Goal: Task Accomplishment & Management: Use online tool/utility

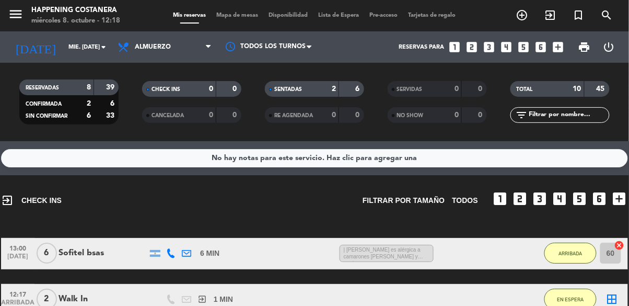
click at [244, 20] on div "Mis reservas Mapa de mesas Disponibilidad Lista de Espera Pre-acceso Tarjetas d…" at bounding box center [314, 15] width 293 height 9
click at [243, 13] on span "Mapa de mesas" at bounding box center [238, 16] width 52 height 6
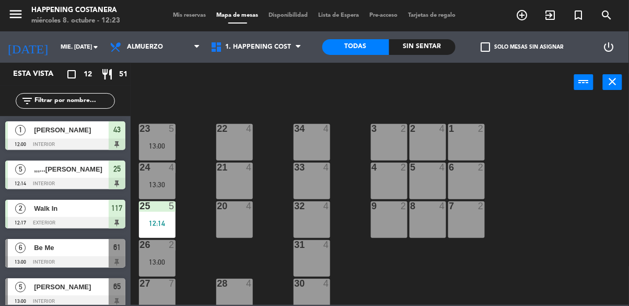
scroll to position [399, 0]
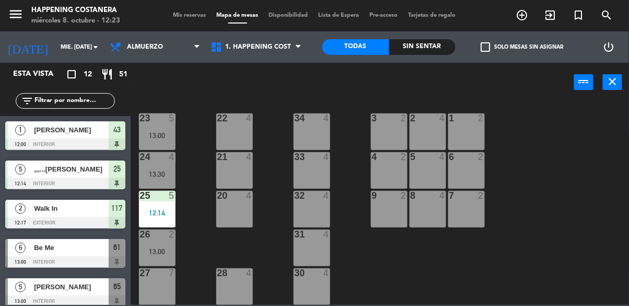
click at [313, 237] on div "31 4" at bounding box center [312, 247] width 37 height 37
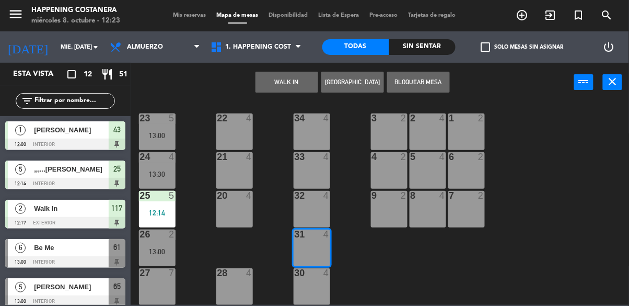
click at [275, 86] on button "WALK IN" at bounding box center [287, 82] width 63 height 21
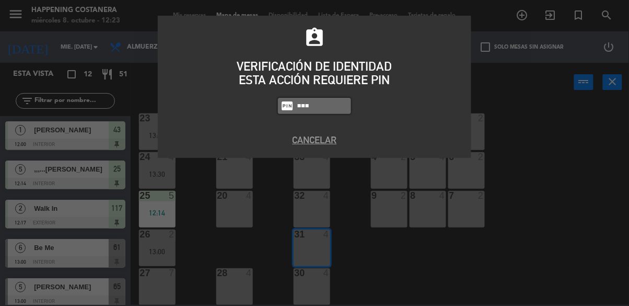
type input "9660"
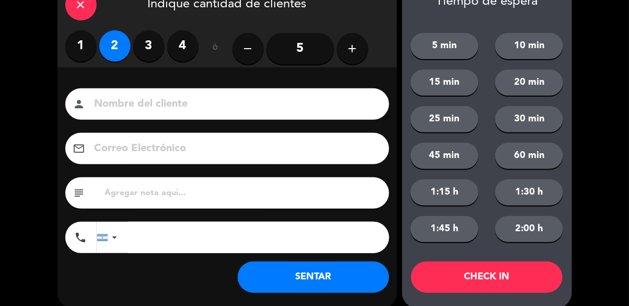
scroll to position [48, 0]
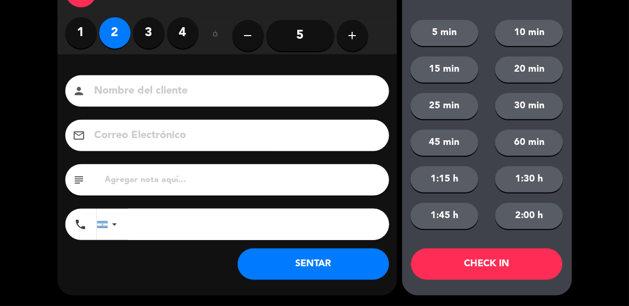
click at [341, 275] on button "SENTAR" at bounding box center [314, 263] width 152 height 31
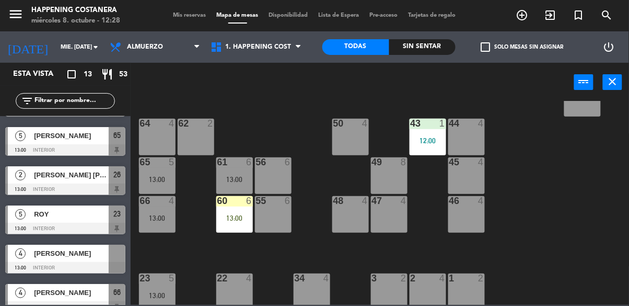
scroll to position [234, 0]
click at [237, 209] on div "60 6 13:00" at bounding box center [234, 213] width 37 height 37
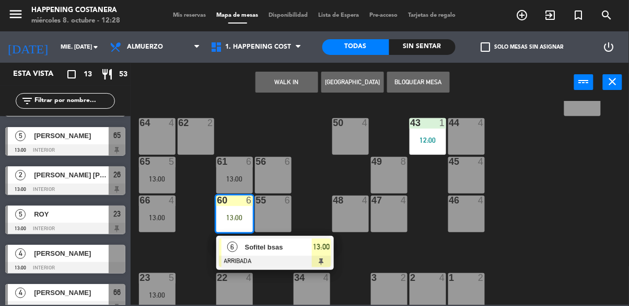
click at [549, 210] on div "69 2 122 6 121 6 120 6 14 4 CAVA 7 13:30 101 4 94 2 70 2 123 6 131 2 134 2 132 …" at bounding box center [383, 203] width 492 height 204
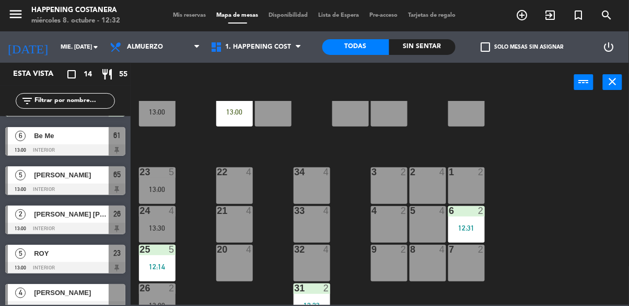
scroll to position [339, 0]
click at [470, 224] on div "12:31" at bounding box center [466, 227] width 37 height 7
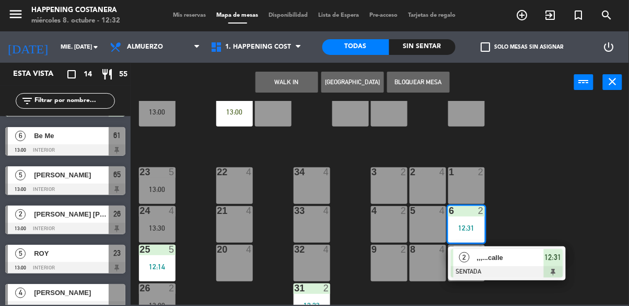
click at [494, 258] on span ",,,...calle" at bounding box center [510, 257] width 67 height 11
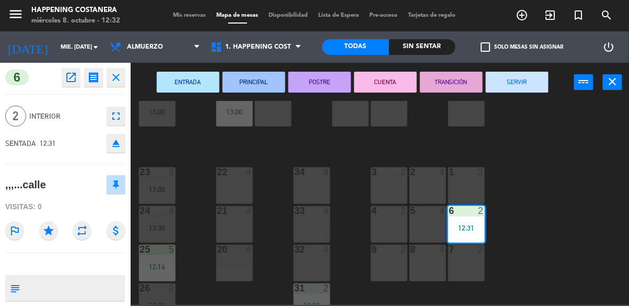
click at [70, 75] on icon "open_in_new" at bounding box center [71, 77] width 13 height 13
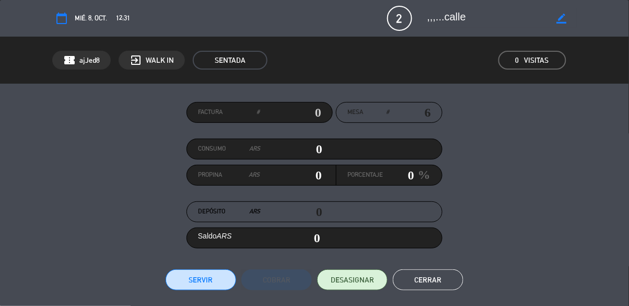
click at [572, 19] on div "border_color" at bounding box center [562, 18] width 30 height 19
click at [560, 22] on icon "border_color" at bounding box center [562, 19] width 10 height 10
click at [474, 21] on textarea at bounding box center [487, 18] width 120 height 19
type textarea ",,,...[PERSON_NAME]"
click at [564, 15] on icon at bounding box center [562, 19] width 10 height 10
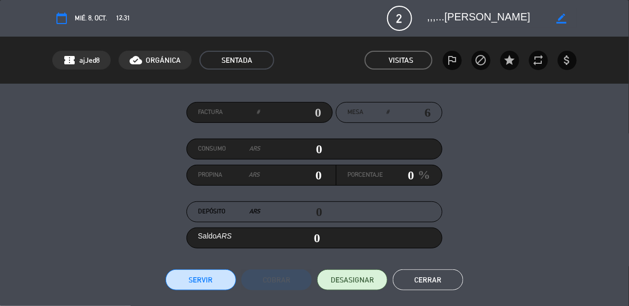
click at [445, 283] on button "Cerrar" at bounding box center [428, 279] width 71 height 21
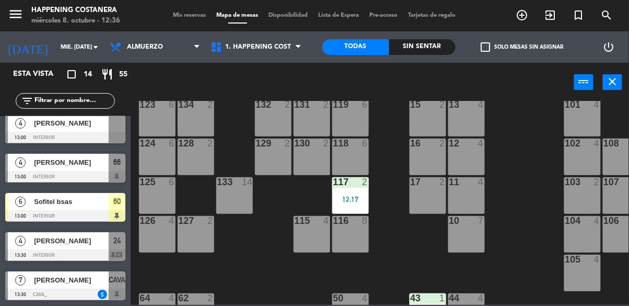
scroll to position [57, 0]
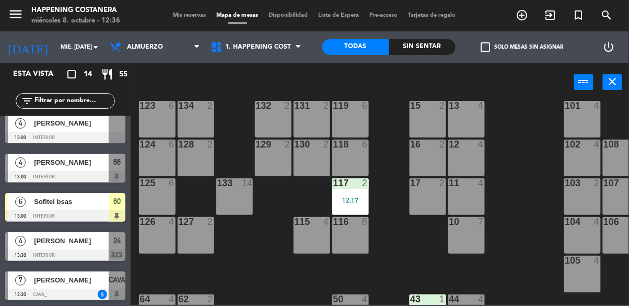
click at [158, 199] on div "125 6" at bounding box center [157, 196] width 37 height 37
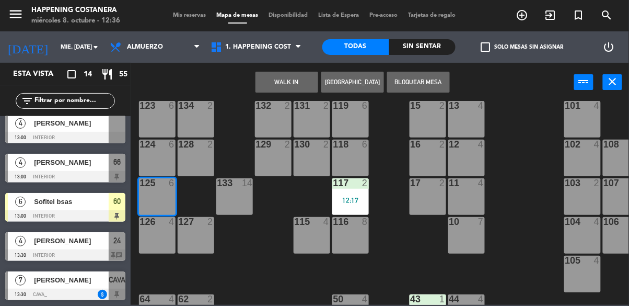
click at [283, 85] on button "WALK IN" at bounding box center [287, 82] width 63 height 21
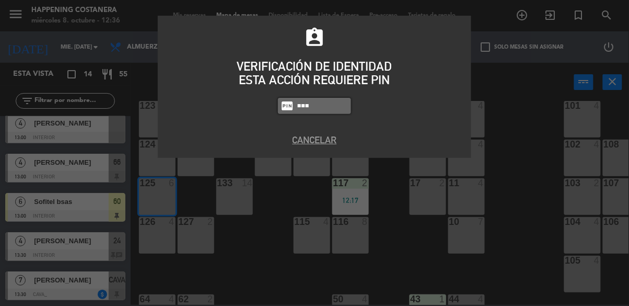
type input "8116"
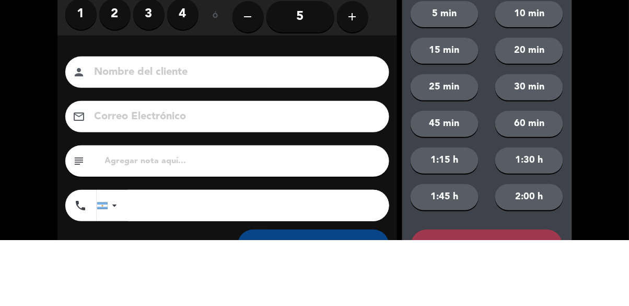
click at [187, 91] on label "4" at bounding box center [182, 80] width 31 height 31
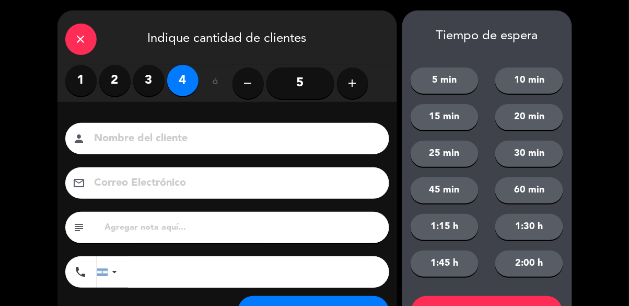
click at [107, 139] on input at bounding box center [235, 139] width 282 height 18
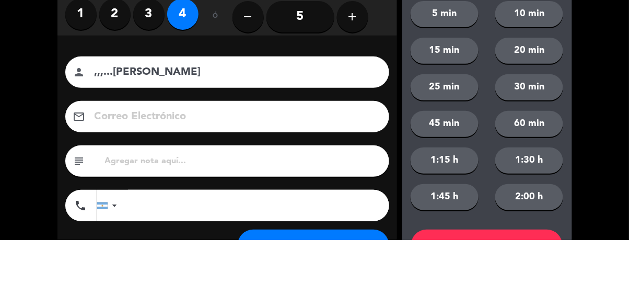
scroll to position [48, 0]
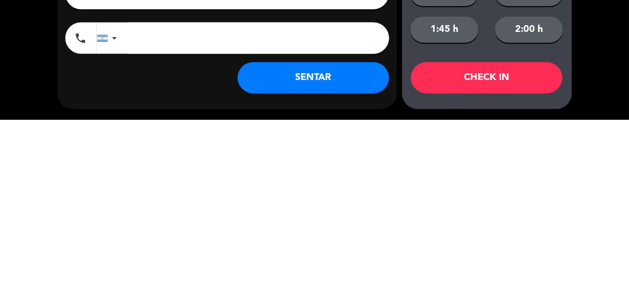
type input ",,,...[PERSON_NAME]"
click at [338, 272] on button "SENTAR" at bounding box center [314, 263] width 152 height 31
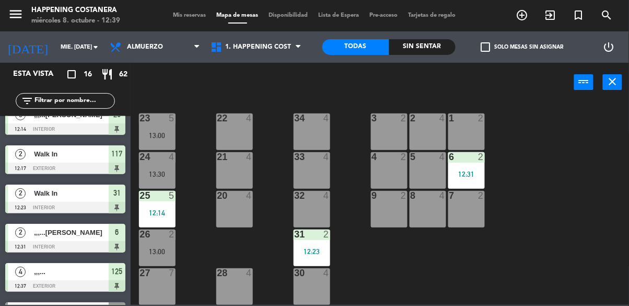
scroll to position [53, 0]
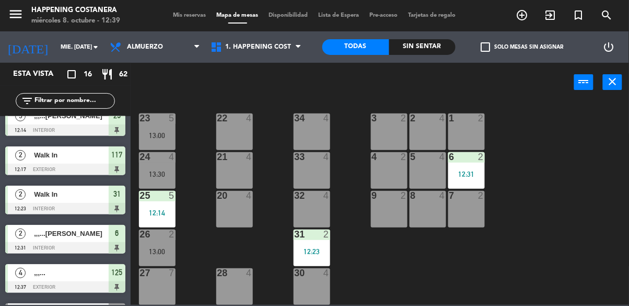
click at [68, 101] on input "text" at bounding box center [73, 100] width 81 height 11
click at [490, 98] on div "power_input close" at bounding box center [353, 83] width 444 height 40
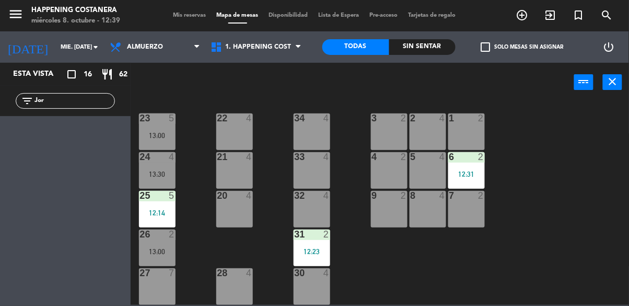
scroll to position [0, 0]
click at [76, 105] on input "Jor" at bounding box center [73, 100] width 81 height 11
type input "[PERSON_NAME]"
click at [518, 86] on div "power_input close" at bounding box center [353, 83] width 444 height 40
click at [510, 221] on div "69 2 122 6 121 6 120 6 14 4 CAVA 7 13:30 101 4 94 2 70 2 123 6 131 2 134 2 132 …" at bounding box center [383, 203] width 492 height 204
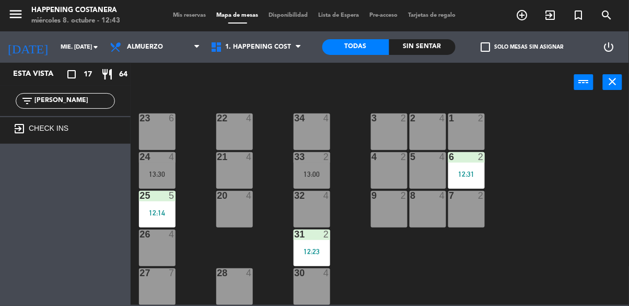
click at [482, 209] on div "7 2" at bounding box center [466, 209] width 37 height 37
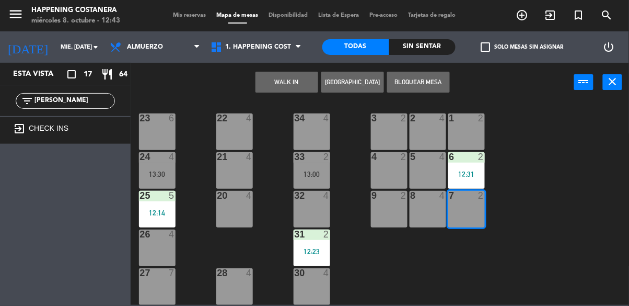
click at [554, 228] on div "69 2 122 6 121 6 120 6 14 4 CAVA 7 13:30 101 4 94 2 70 2 123 6 131 2 134 2 132 …" at bounding box center [383, 203] width 492 height 204
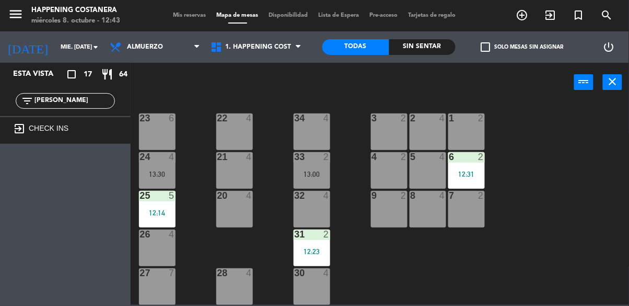
click at [592, 222] on div "69 2 122 6 121 6 120 6 14 4 CAVA 7 13:30 101 4 94 2 70 2 123 6 131 2 134 2 132 …" at bounding box center [383, 203] width 492 height 204
click at [469, 192] on div at bounding box center [466, 195] width 17 height 9
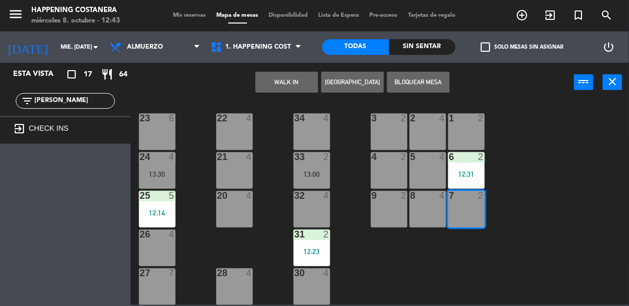
click at [278, 80] on button "WALK IN" at bounding box center [287, 82] width 63 height 21
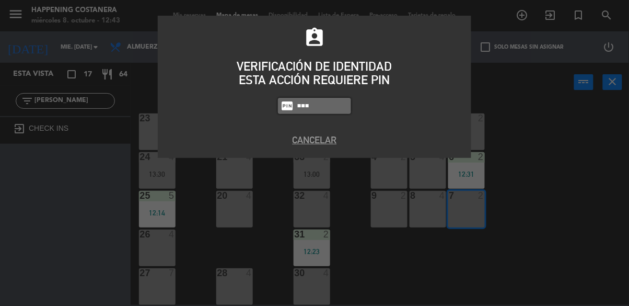
type input "9660"
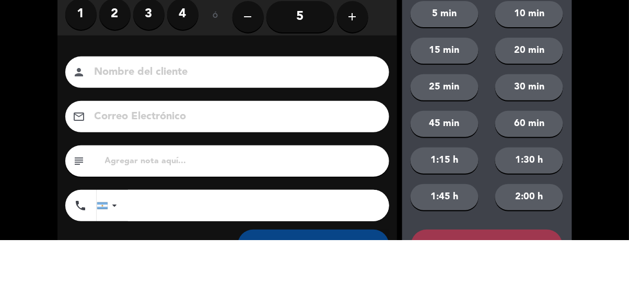
click at [127, 132] on input at bounding box center [235, 139] width 282 height 18
click at [111, 85] on label "2" at bounding box center [114, 80] width 31 height 31
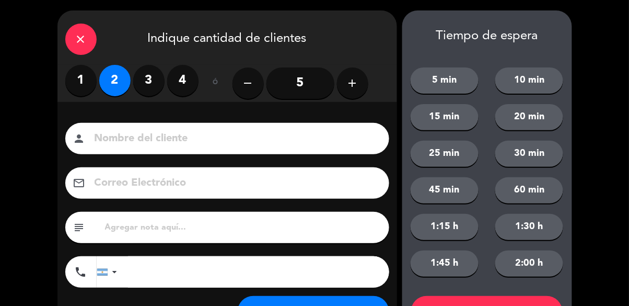
scroll to position [48, 0]
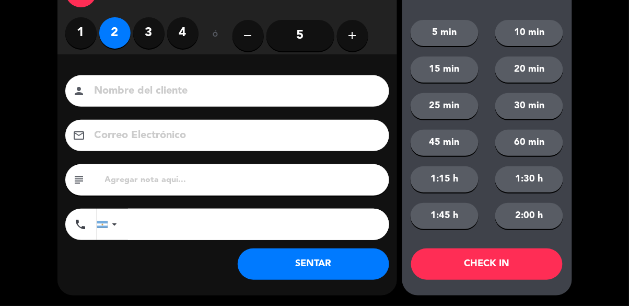
click at [349, 270] on button "SENTAR" at bounding box center [314, 263] width 152 height 31
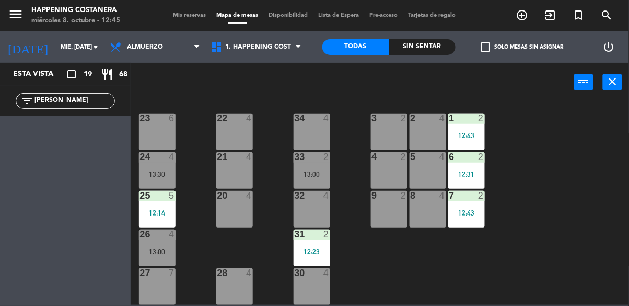
click at [83, 97] on input "[PERSON_NAME]" at bounding box center [73, 100] width 81 height 11
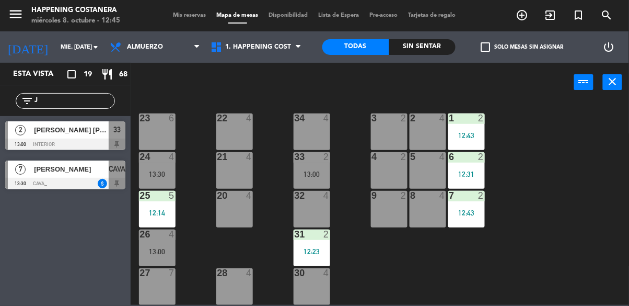
type input "J"
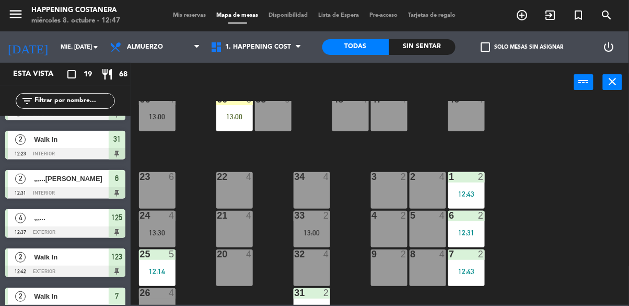
scroll to position [399, 0]
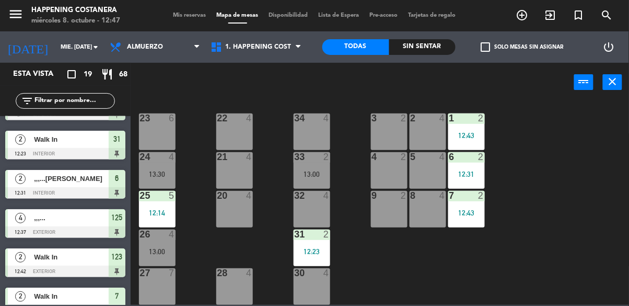
click at [570, 191] on div "69 2 122 6 121 6 120 6 14 4 CAVA 7 13:30 101 4 94 2 70 2 123 2 12:42 131 2 134 …" at bounding box center [383, 203] width 492 height 204
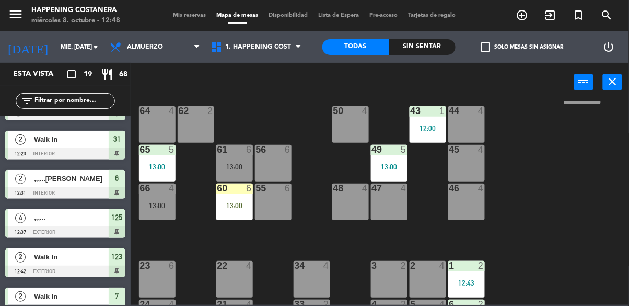
scroll to position [246, 0]
click at [143, 115] on div "64 4" at bounding box center [157, 111] width 37 height 10
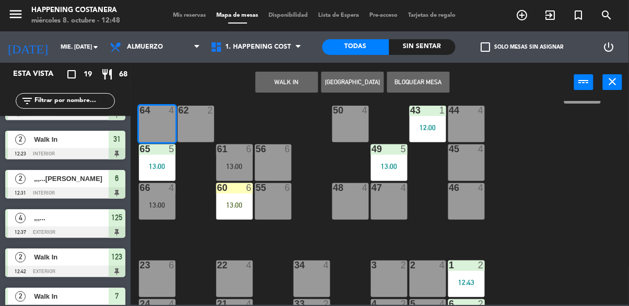
click at [281, 74] on button "WALK IN" at bounding box center [287, 82] width 63 height 21
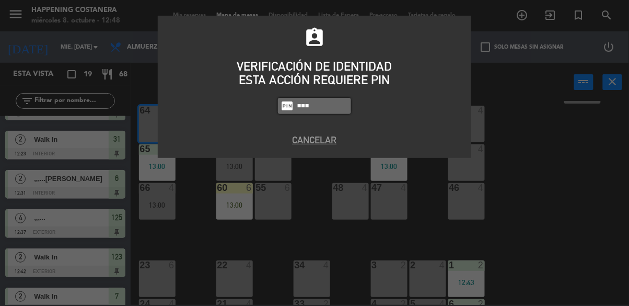
type input "9660"
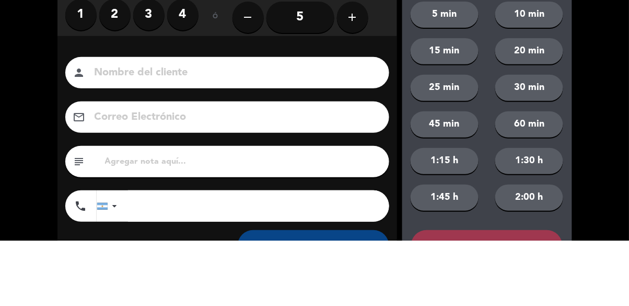
click at [164, 145] on input at bounding box center [235, 139] width 282 height 18
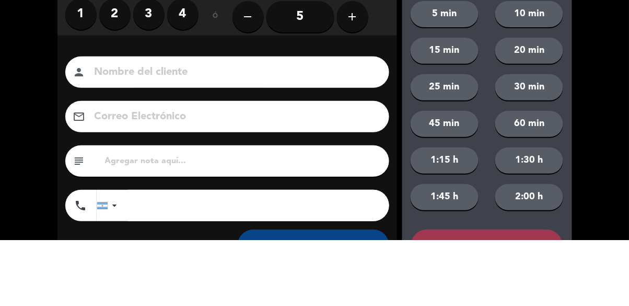
click at [149, 87] on label "3" at bounding box center [148, 80] width 31 height 31
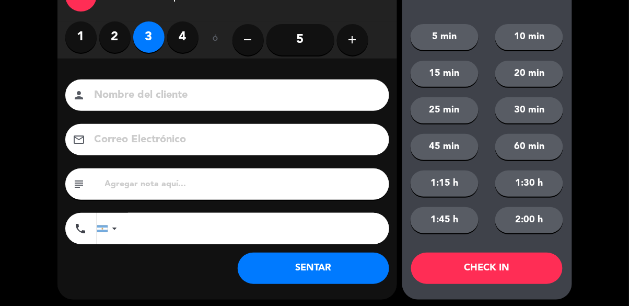
scroll to position [48, 0]
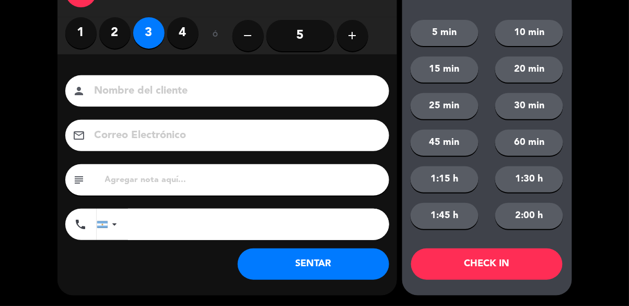
click at [117, 83] on input at bounding box center [235, 91] width 282 height 18
type input "[PERSON_NAME]"
click at [19, 86] on div "close Indique cantidad de clientes 1 2 3 4 ó remove 5 add Nombre del cliente pe…" at bounding box center [314, 128] width 629 height 353
click at [294, 256] on button "SENTAR" at bounding box center [314, 263] width 152 height 31
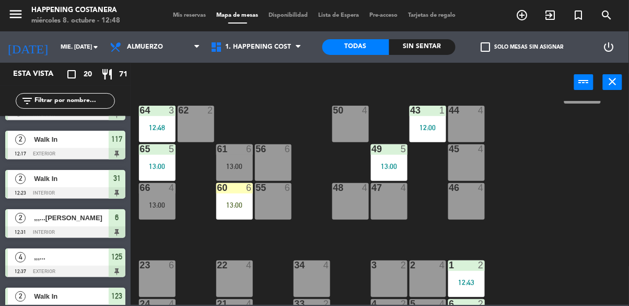
scroll to position [0, 0]
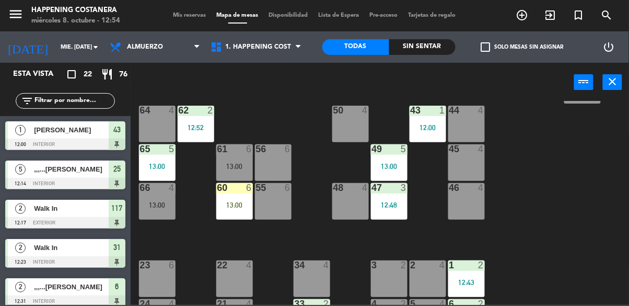
click at [156, 201] on div "13:00" at bounding box center [157, 204] width 37 height 7
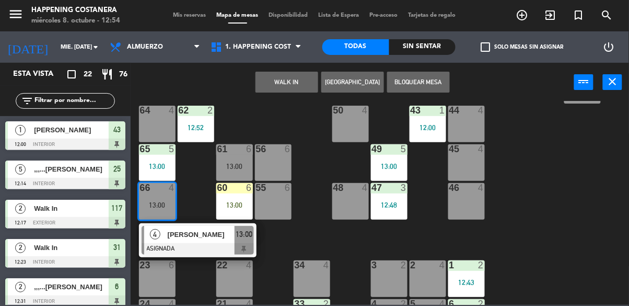
click at [150, 117] on div "64 4" at bounding box center [157, 124] width 37 height 37
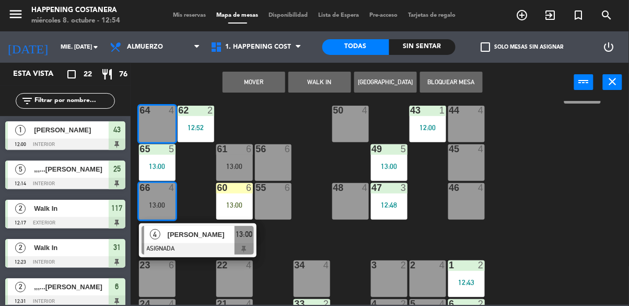
click at [252, 84] on button "Mover" at bounding box center [254, 82] width 63 height 21
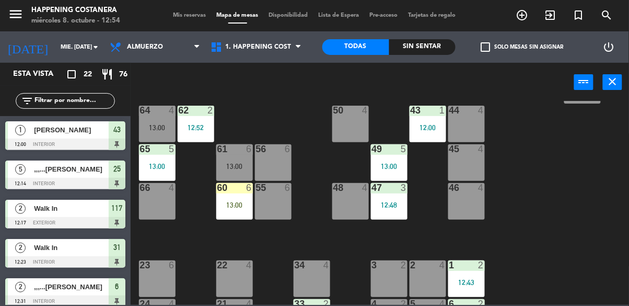
click at [154, 193] on div "66 4" at bounding box center [157, 201] width 37 height 37
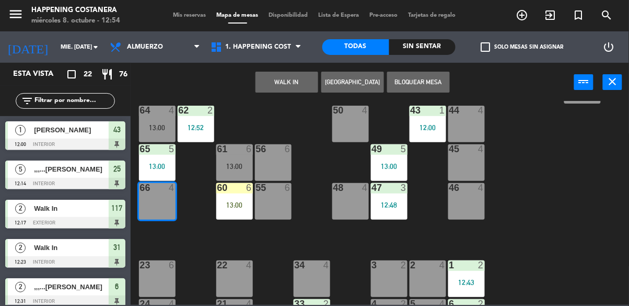
click at [298, 75] on button "WALK IN" at bounding box center [287, 82] width 63 height 21
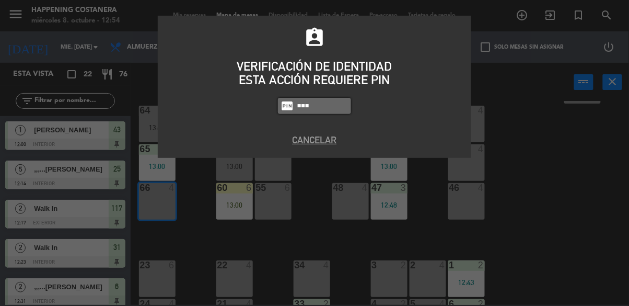
type input "8116"
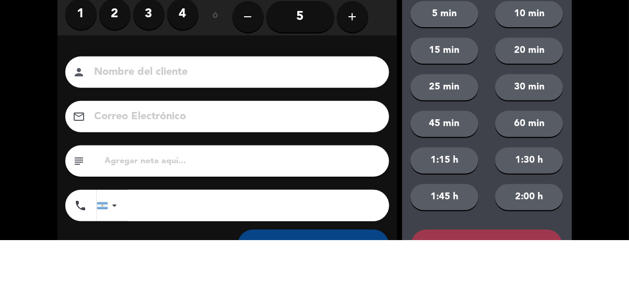
click at [117, 84] on label "2" at bounding box center [114, 80] width 31 height 31
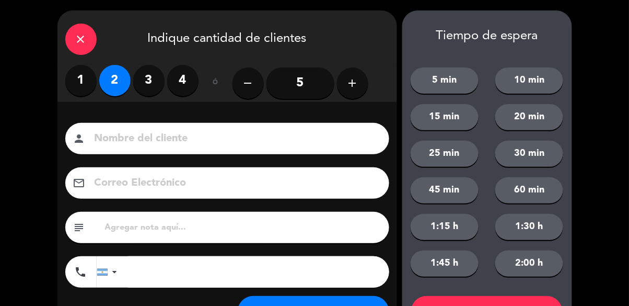
click at [108, 144] on input at bounding box center [235, 139] width 282 height 18
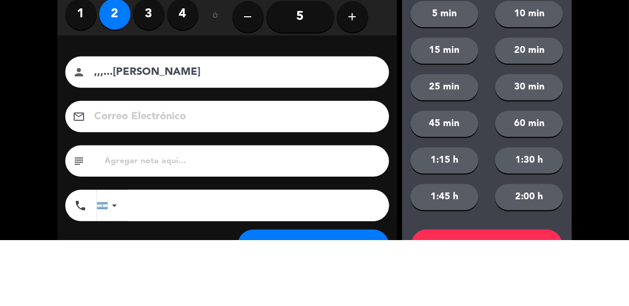
scroll to position [48, 0]
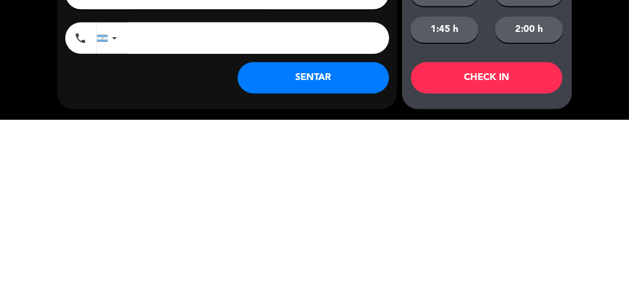
type input ",,,...[PERSON_NAME]"
click at [342, 275] on button "SENTAR" at bounding box center [314, 263] width 152 height 31
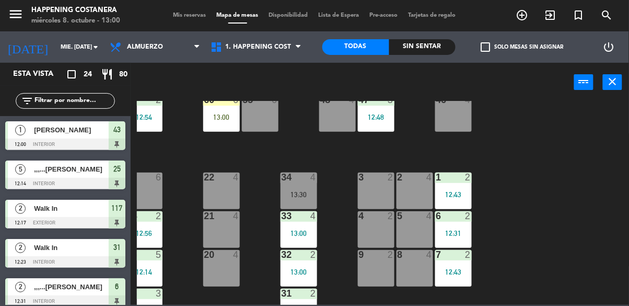
scroll to position [399, 0]
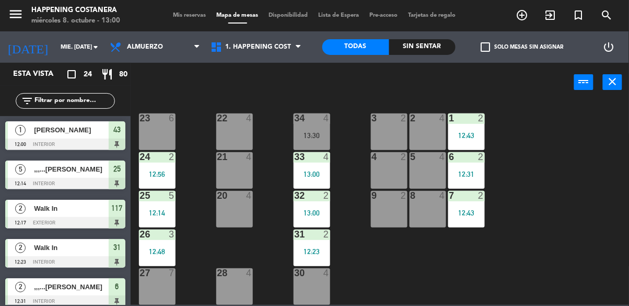
click at [320, 179] on div "33 4 13:00" at bounding box center [312, 170] width 37 height 37
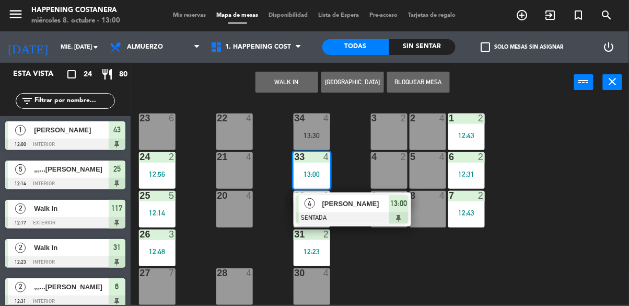
click at [158, 121] on div "23 6" at bounding box center [157, 131] width 37 height 37
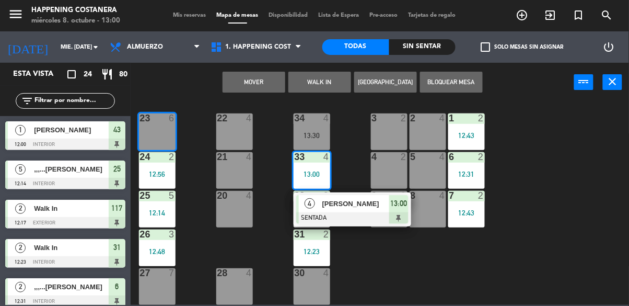
click at [252, 78] on button "Mover" at bounding box center [254, 82] width 63 height 21
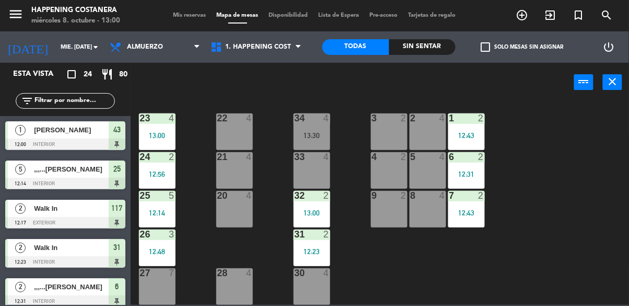
click at [614, 162] on div "69 2 122 6 121 6 120 3 13:00 14 4 CAVA 7 13:30 101 4 94 2 70 2 123 2 12:42 131 …" at bounding box center [383, 203] width 492 height 204
click at [154, 132] on div "13:00" at bounding box center [157, 135] width 37 height 7
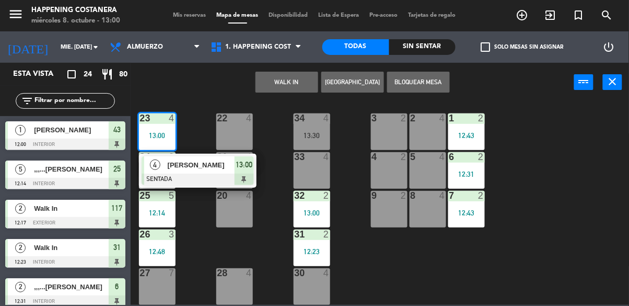
click at [172, 166] on div "[PERSON_NAME]" at bounding box center [201, 164] width 68 height 17
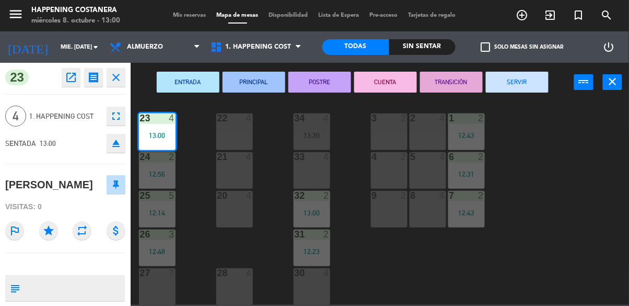
click at [120, 117] on icon "fullscreen" at bounding box center [116, 116] width 13 height 13
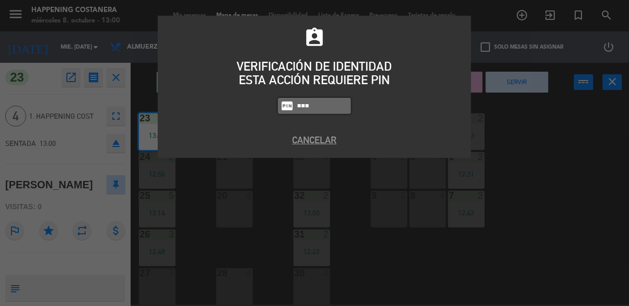
type input "9660"
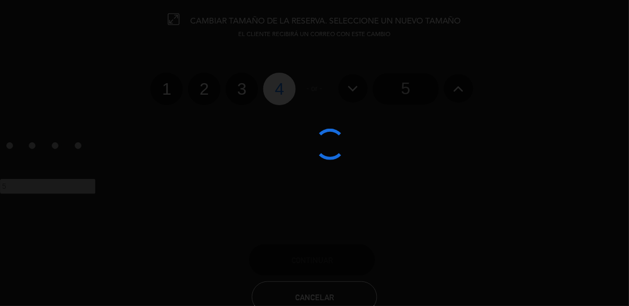
click at [413, 94] on div at bounding box center [314, 153] width 629 height 306
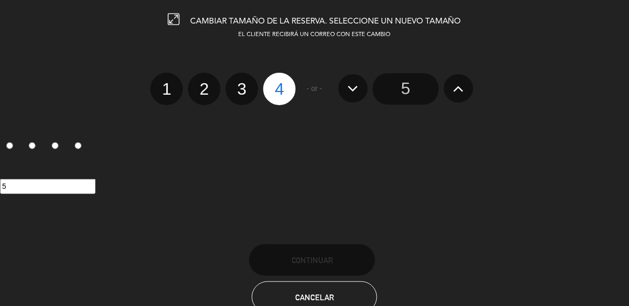
click at [404, 88] on input "5" at bounding box center [406, 88] width 66 height 31
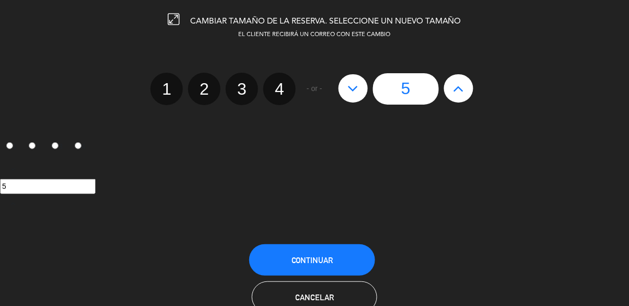
scroll to position [30, 0]
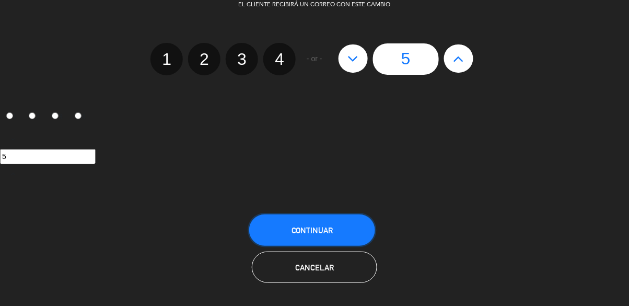
click at [282, 226] on button "Continuar" at bounding box center [312, 229] width 126 height 31
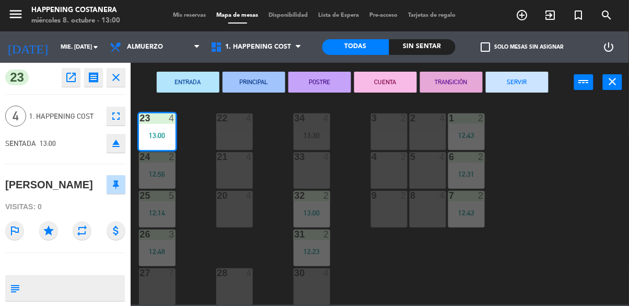
click at [539, 182] on div "69 2 122 6 121 6 120 3 13:00 14 4 CAVA 7 13:30 101 4 94 2 70 2 123 2 12:42 131 …" at bounding box center [383, 203] width 492 height 204
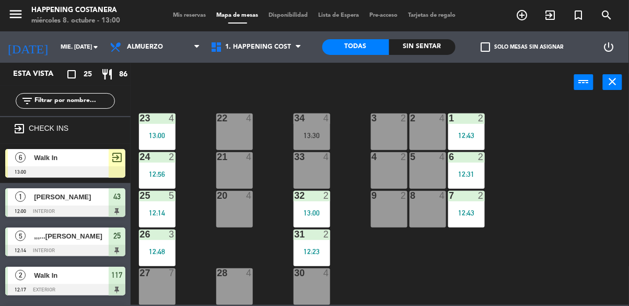
scroll to position [161, 0]
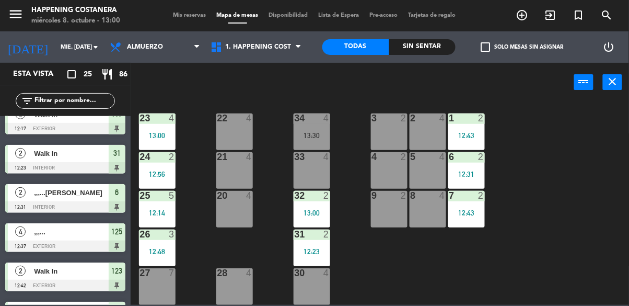
click at [54, 99] on input "text" at bounding box center [73, 100] width 81 height 11
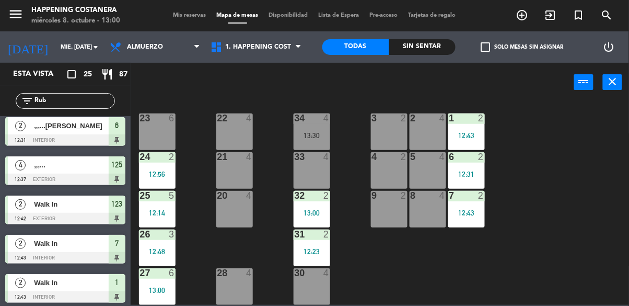
type input "Rub"
click at [550, 108] on div "69 2 122 6 121 6 120 3 13:00 14 4 CAVA 7 13:30 101 4 94 2 70 2 123 2 12:42 131 …" at bounding box center [383, 203] width 492 height 204
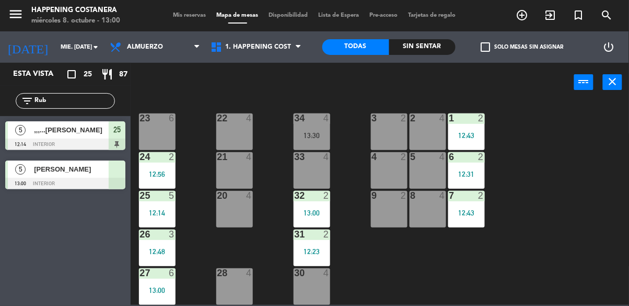
click at [56, 186] on div at bounding box center [65, 183] width 120 height 11
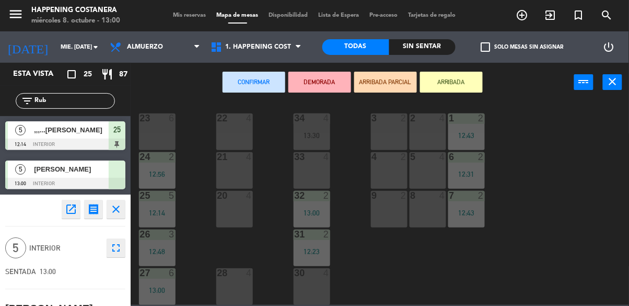
click at [156, 126] on div "23 6" at bounding box center [157, 131] width 37 height 37
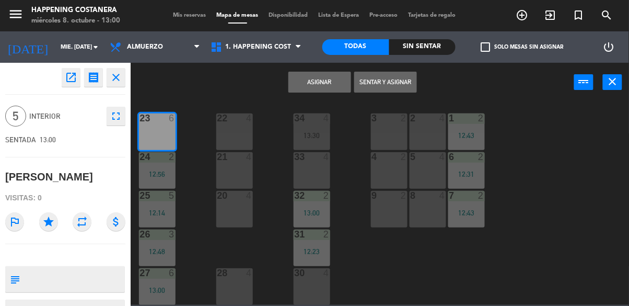
click at [385, 78] on button "Sentar y Asignar" at bounding box center [385, 82] width 63 height 21
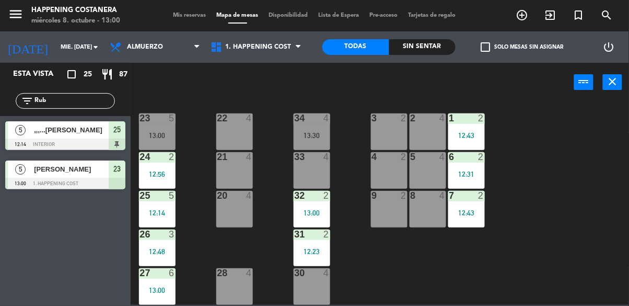
click at [62, 97] on input "Rub" at bounding box center [73, 100] width 81 height 11
type input "R"
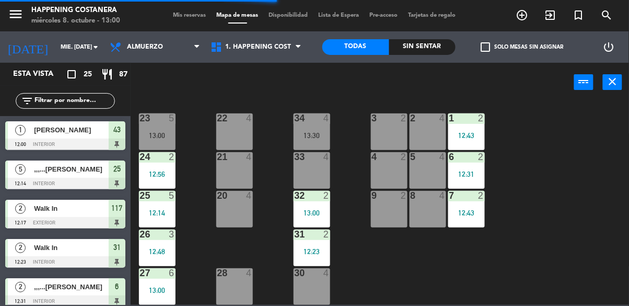
click at [547, 100] on div "power_input close" at bounding box center [353, 83] width 444 height 40
click at [318, 132] on div "13:30" at bounding box center [312, 135] width 37 height 7
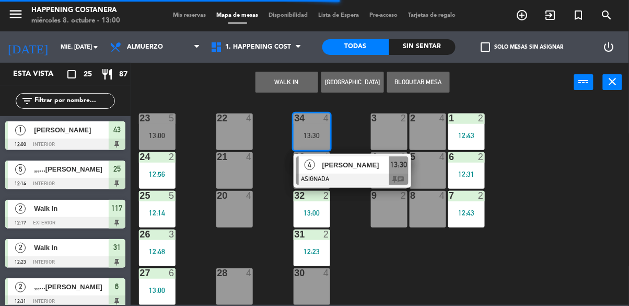
click at [587, 199] on div "69 2 122 6 121 6 120 3 13:00 14 4 CAVA 7 13:30 101 4 94 2 70 2 123 2 12:42 131 …" at bounding box center [383, 203] width 492 height 204
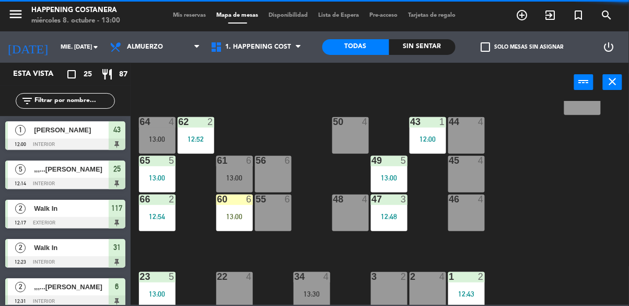
scroll to position [235, 0]
click at [231, 202] on div at bounding box center [234, 198] width 17 height 9
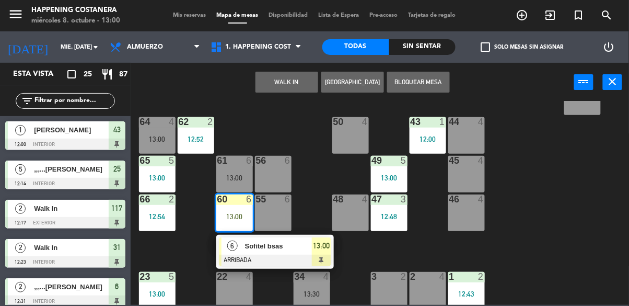
click at [253, 250] on span "Sofitel bsas" at bounding box center [278, 245] width 67 height 11
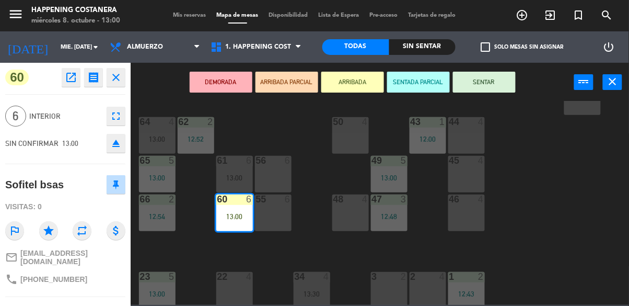
click at [66, 74] on icon "open_in_new" at bounding box center [71, 77] width 13 height 13
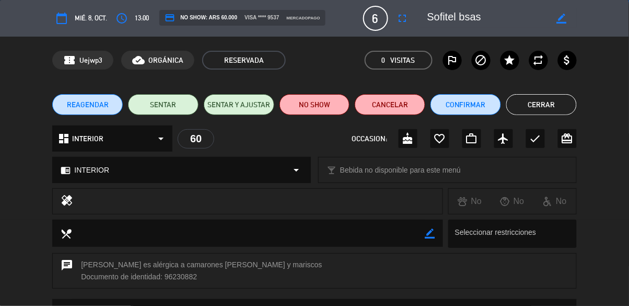
click at [555, 107] on button "Cerrar" at bounding box center [541, 104] width 71 height 21
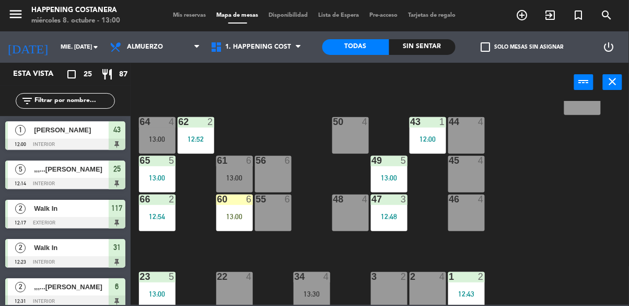
scroll to position [191, 0]
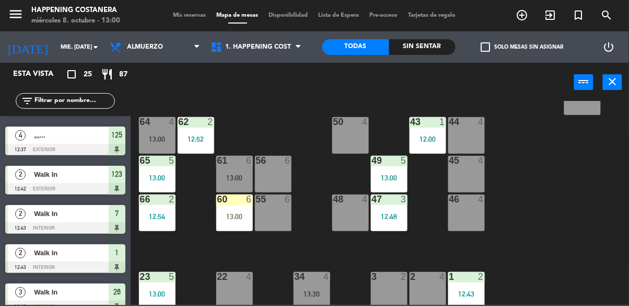
click at [238, 167] on div "61 6 13:00" at bounding box center [234, 174] width 37 height 37
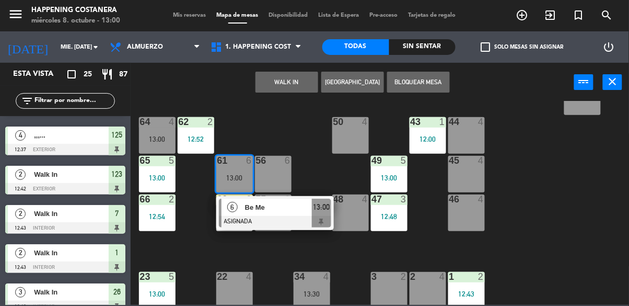
click at [238, 205] on div "6" at bounding box center [233, 207] width 22 height 17
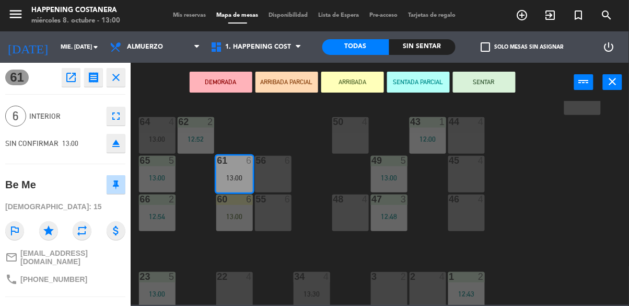
click at [69, 78] on icon "open_in_new" at bounding box center [71, 77] width 13 height 13
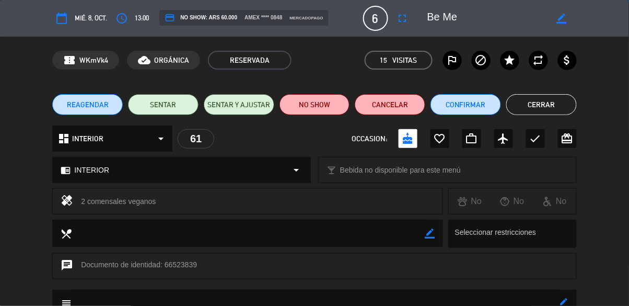
click at [538, 111] on button "Cerrar" at bounding box center [541, 104] width 71 height 21
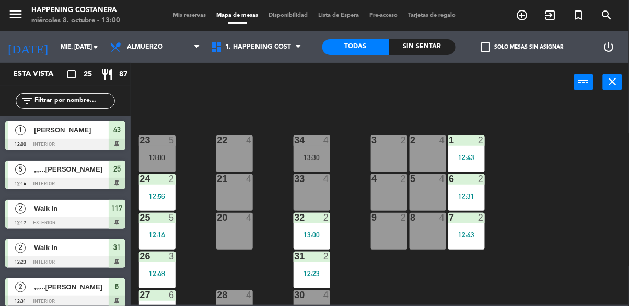
scroll to position [399, 0]
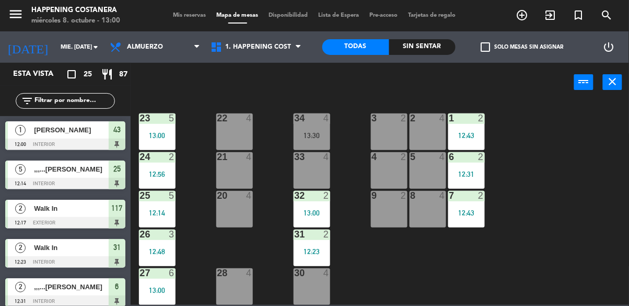
click at [179, 305] on div "menu Happening Costanera miércoles 8. octubre - 13:00 Mis reservas Mapa de mesa…" at bounding box center [314, 153] width 629 height 306
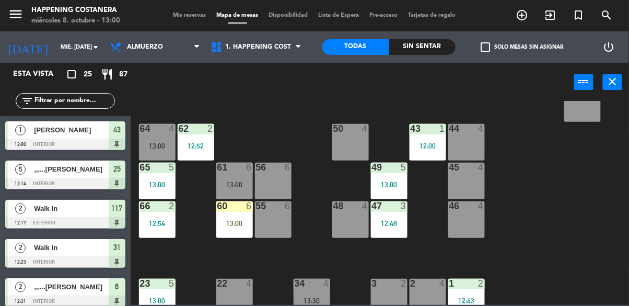
scroll to position [229, 0]
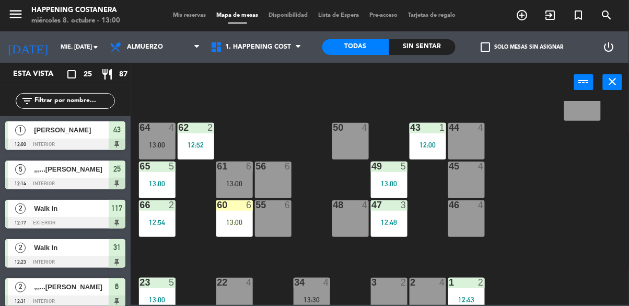
click at [241, 181] on div "13:00" at bounding box center [234, 183] width 37 height 7
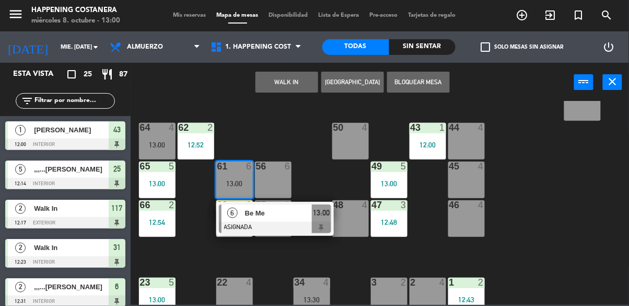
click at [576, 209] on div "69 2 122 6 121 6 120 3 13:00 14 4 CAVA 7 13:30 101 4 94 2 70 2 123 2 12:42 131 …" at bounding box center [383, 203] width 492 height 204
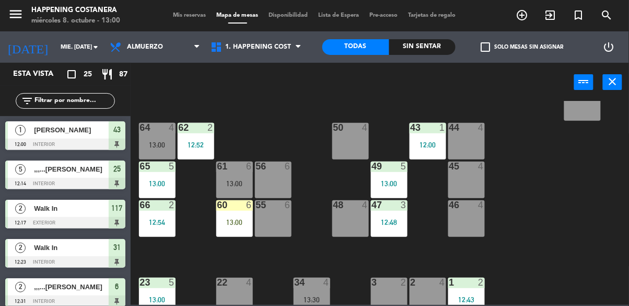
click at [233, 224] on div "13:00" at bounding box center [234, 221] width 37 height 7
click at [586, 213] on div "69 2 122 6 121 6 120 3 13:00 14 4 CAVA 7 13:30 101 4 94 2 70 2 123 2 12:42 131 …" at bounding box center [383, 203] width 492 height 204
click at [59, 97] on input "text" at bounding box center [73, 100] width 81 height 11
click at [490, 100] on div "power_input close" at bounding box center [353, 83] width 444 height 40
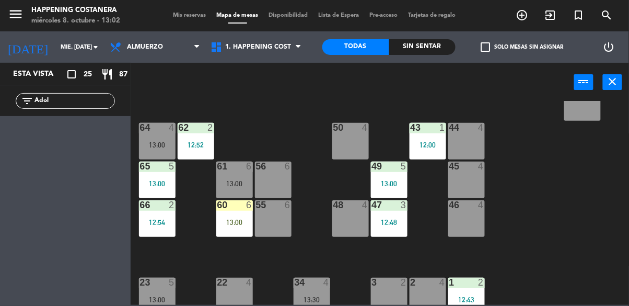
click at [80, 99] on input "Adol" at bounding box center [73, 100] width 81 height 11
type input "A"
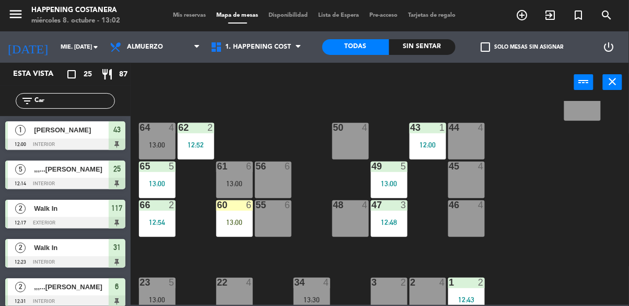
click at [501, 107] on div "69 2 122 6 121 6 120 3 13:00 14 4 CAVA 7 13:30 101 4 94 2 70 2 123 2 12:42 131 …" at bounding box center [383, 203] width 492 height 204
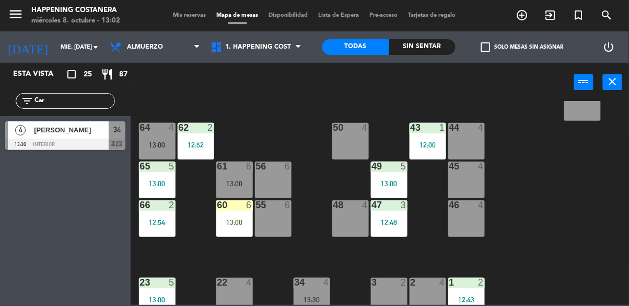
click at [57, 103] on input "Car" at bounding box center [73, 100] width 81 height 11
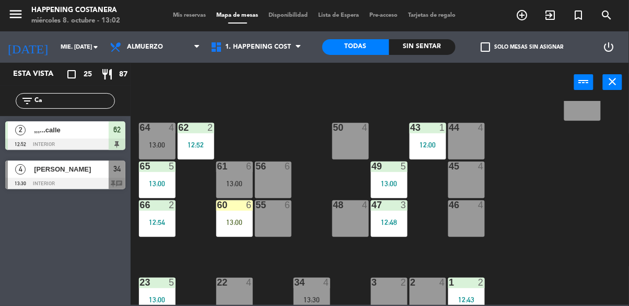
type input "C"
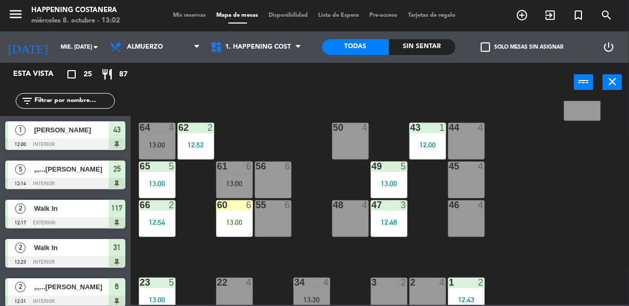
click at [316, 92] on div "power_input close" at bounding box center [353, 83] width 444 height 40
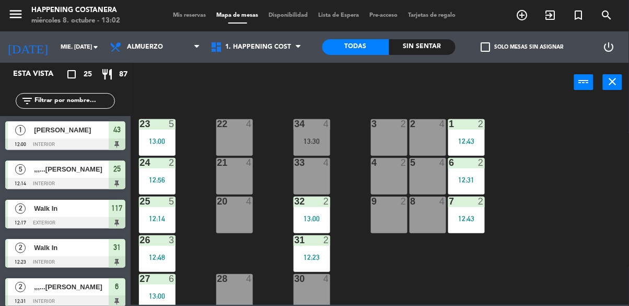
scroll to position [389, 0]
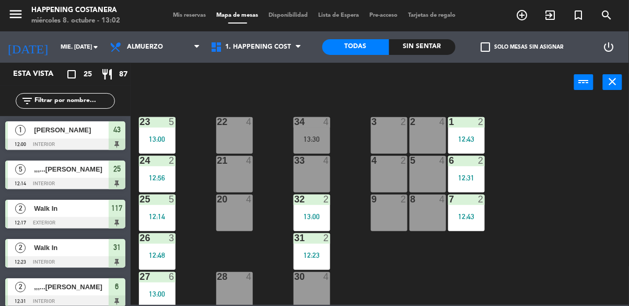
click at [563, 207] on div "69 2 122 6 121 6 120 3 13:00 14 4 CAVA 7 13:30 101 4 94 2 70 2 123 2 12:42 131 …" at bounding box center [383, 203] width 492 height 204
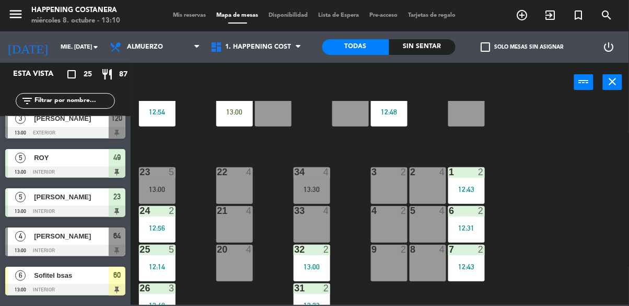
scroll to position [399, 0]
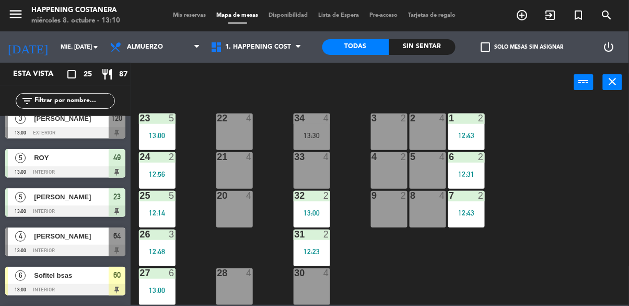
click at [218, 213] on div "20 4" at bounding box center [234, 209] width 37 height 37
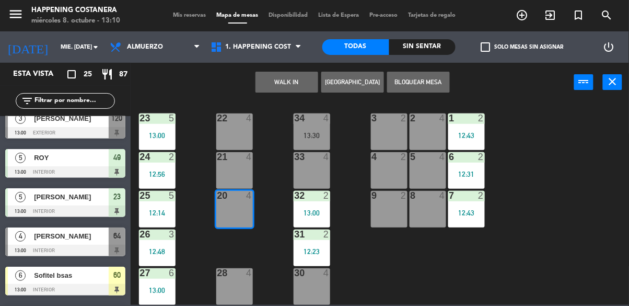
click at [286, 80] on button "WALK IN" at bounding box center [287, 82] width 63 height 21
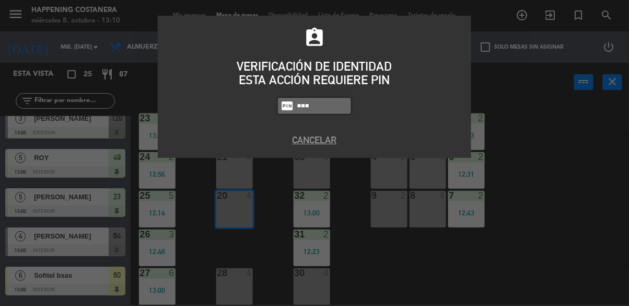
type input "9660"
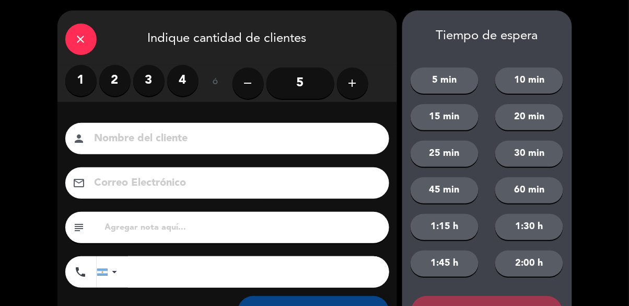
click at [140, 65] on div "1 2 3 4" at bounding box center [131, 80] width 133 height 31
click at [154, 82] on label "3" at bounding box center [148, 80] width 31 height 31
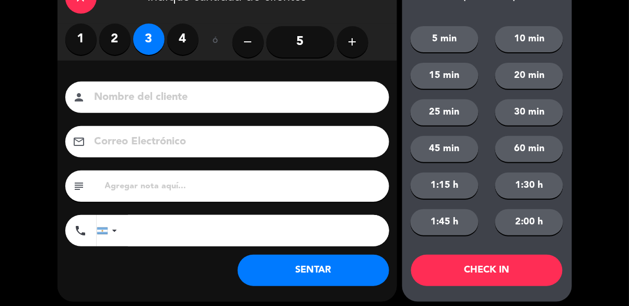
scroll to position [48, 0]
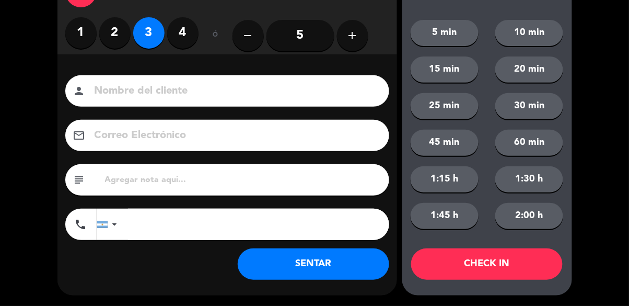
click at [267, 261] on button "SENTAR" at bounding box center [314, 263] width 152 height 31
click at [223, 300] on div "close Indique cantidad de clientes 1 2 3 4 ó remove 5 add Nombre del cliente pe…" at bounding box center [314, 128] width 629 height 353
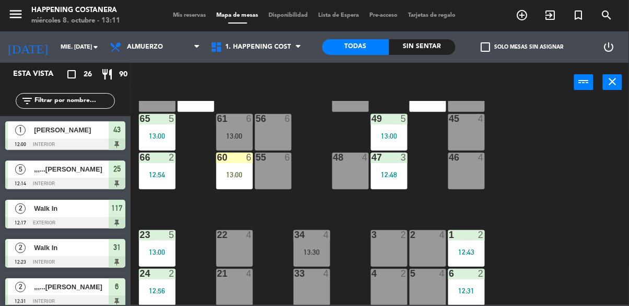
scroll to position [275, 0]
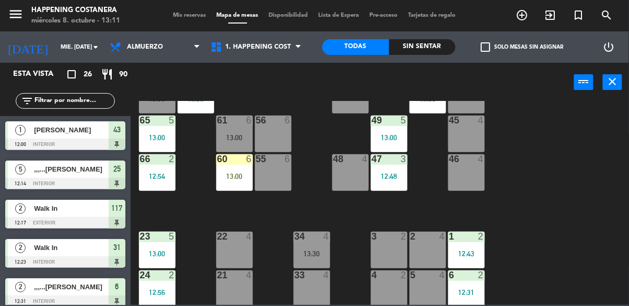
click at [467, 131] on div "45 4" at bounding box center [466, 133] width 37 height 37
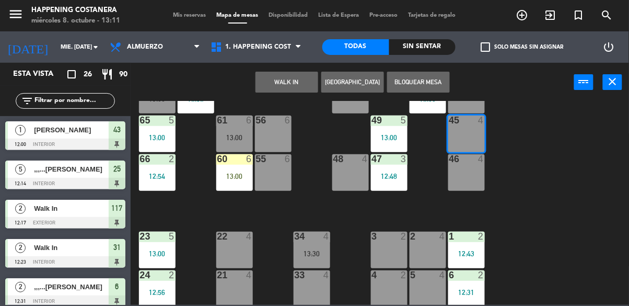
click at [277, 86] on button "WALK IN" at bounding box center [287, 82] width 63 height 21
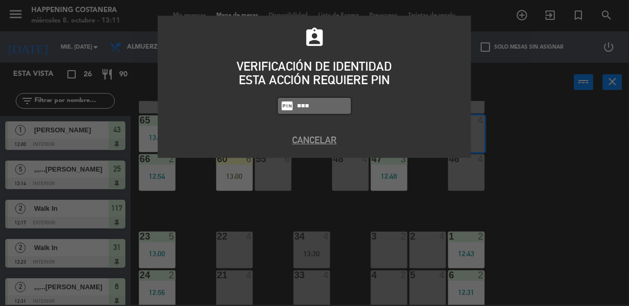
type input "8116"
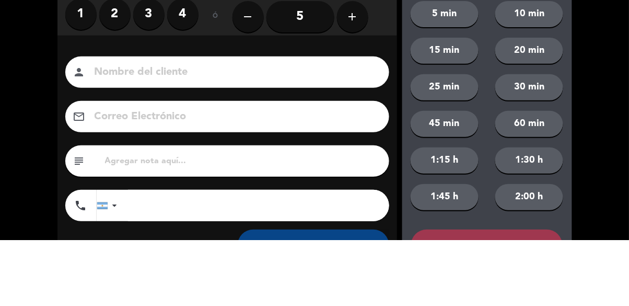
click at [189, 79] on label "4" at bounding box center [182, 80] width 31 height 31
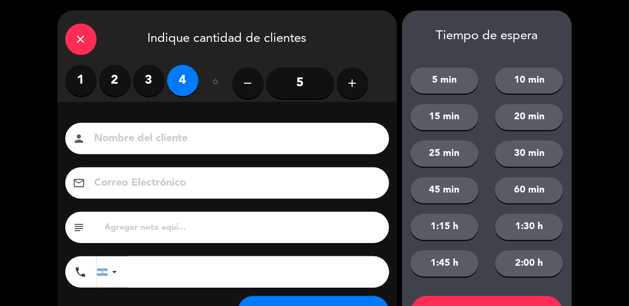
click at [136, 141] on input at bounding box center [235, 139] width 282 height 18
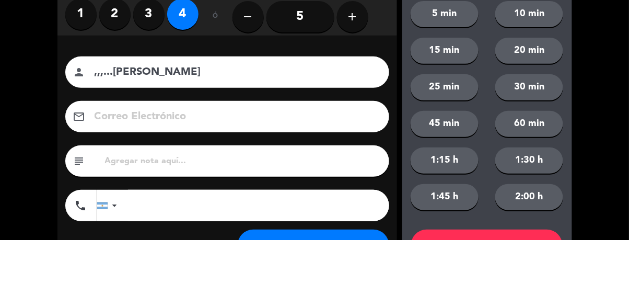
scroll to position [48, 0]
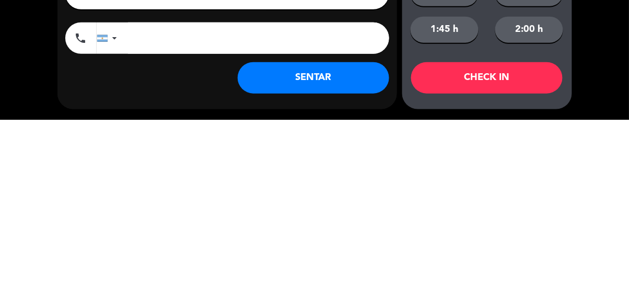
type input ",,,...[PERSON_NAME]"
click at [327, 267] on button "SENTAR" at bounding box center [314, 263] width 152 height 31
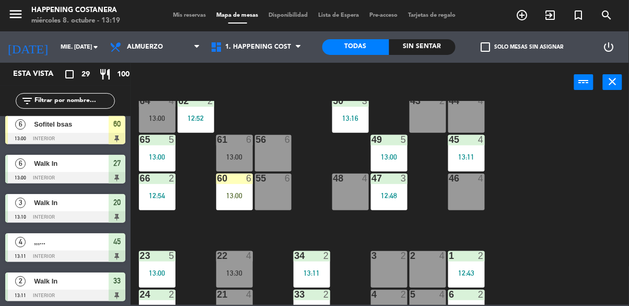
scroll to position [254, 0]
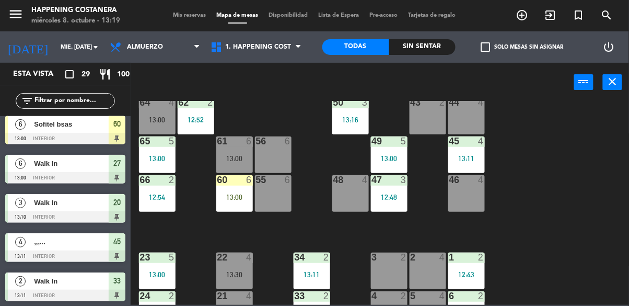
click at [563, 223] on div "69 2 122 6 121 6 120 3 13:00 14 4 CAVA 7 13:30 101 4 94 2 70 2 123 2 12:42 131 …" at bounding box center [383, 203] width 492 height 204
click at [572, 223] on div "69 2 122 6 121 6 120 3 13:00 14 4 CAVA 7 13:30 101 4 94 2 70 2 123 2 12:42 131 …" at bounding box center [383, 203] width 492 height 204
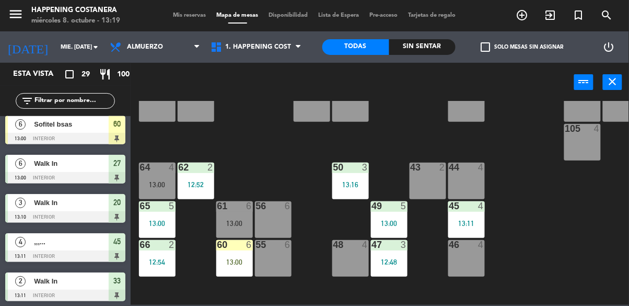
click at [565, 263] on div "69 2 122 6 121 6 120 3 13:00 14 4 CAVA 7 13:30 101 4 94 2 70 2 123 2 12:42 131 …" at bounding box center [383, 203] width 492 height 204
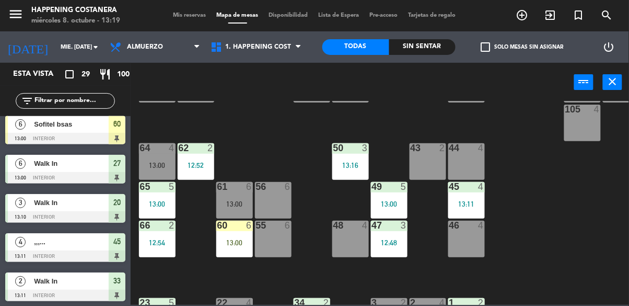
click at [577, 242] on div "69 2 122 6 121 6 120 3 13:00 14 4 CAVA 7 13:30 101 4 94 2 70 2 123 2 12:42 131 …" at bounding box center [383, 203] width 492 height 204
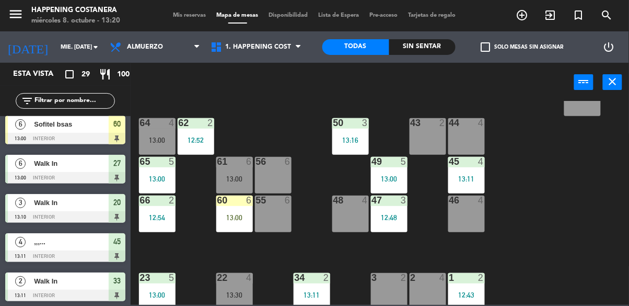
scroll to position [234, 0]
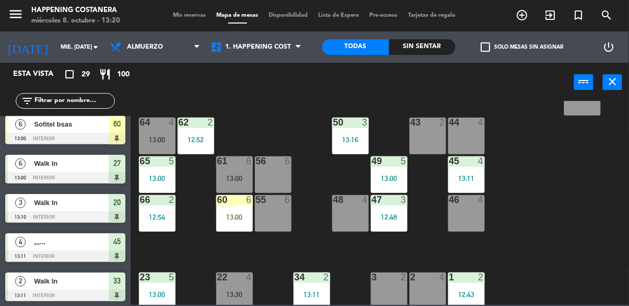
click at [575, 231] on div "69 2 122 6 121 6 120 3 13:00 14 4 CAVA 7 13:30 101 4 94 2 70 2 123 2 12:42 131 …" at bounding box center [383, 203] width 492 height 204
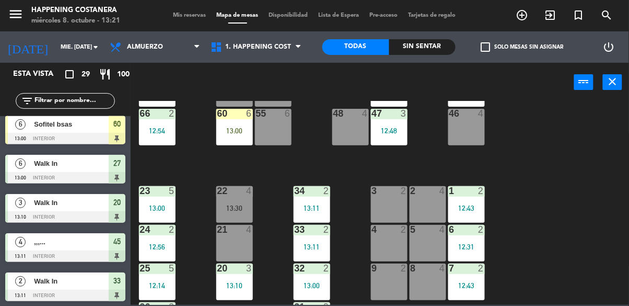
scroll to position [277, 0]
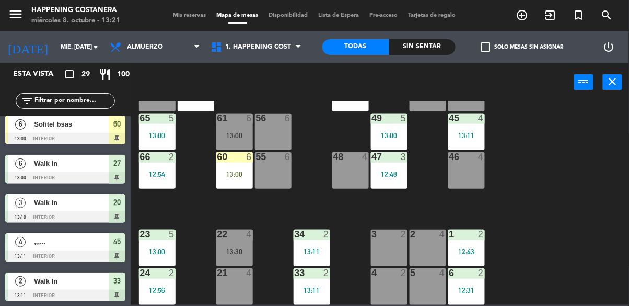
click at [472, 187] on div "46 4" at bounding box center [466, 170] width 37 height 37
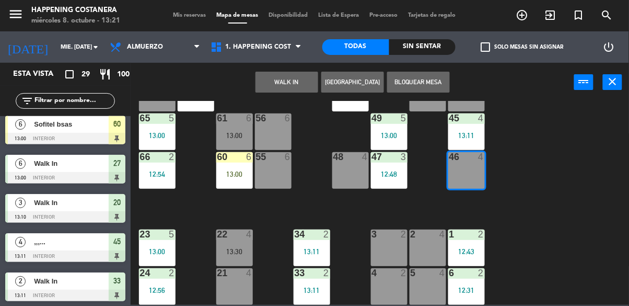
click at [285, 84] on button "WALK IN" at bounding box center [287, 82] width 63 height 21
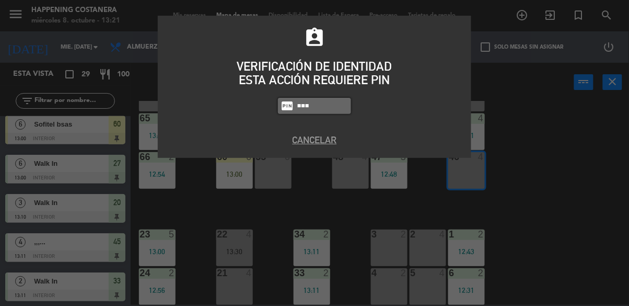
type input "8116"
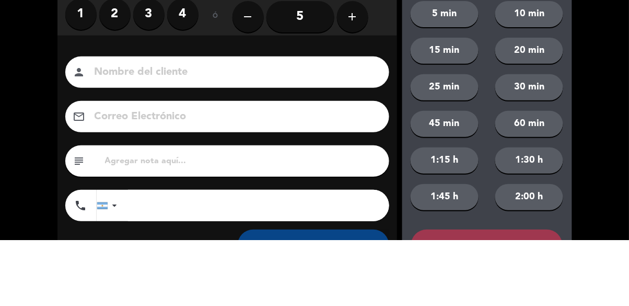
click at [189, 88] on label "4" at bounding box center [182, 80] width 31 height 31
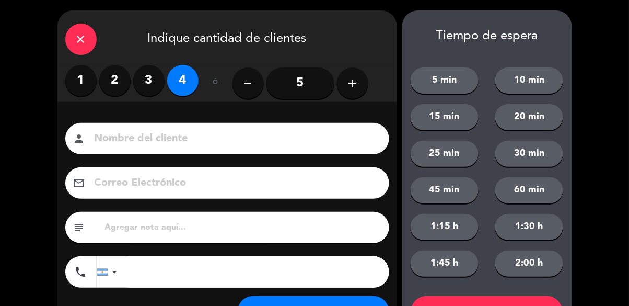
click at [95, 137] on input at bounding box center [235, 139] width 282 height 18
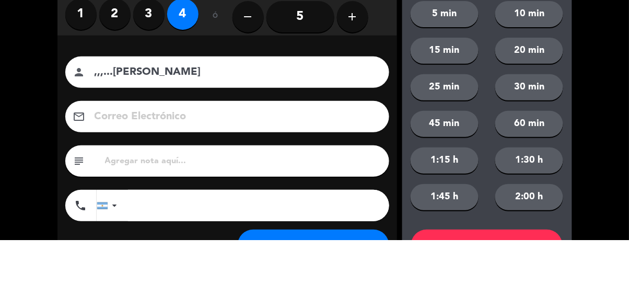
scroll to position [48, 0]
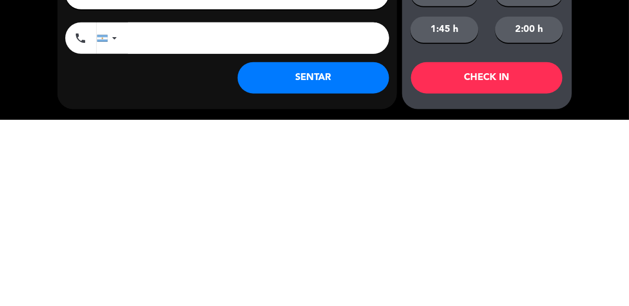
type input ",,,...[PERSON_NAME]"
click at [344, 272] on button "SENTAR" at bounding box center [314, 263] width 152 height 31
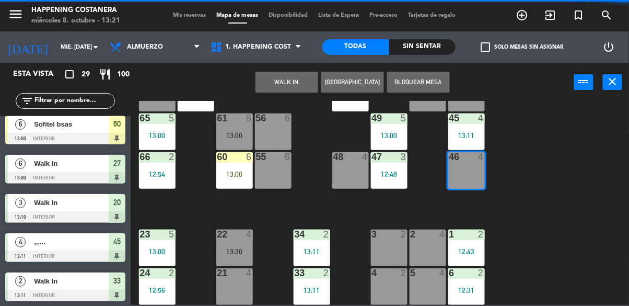
scroll to position [0, 0]
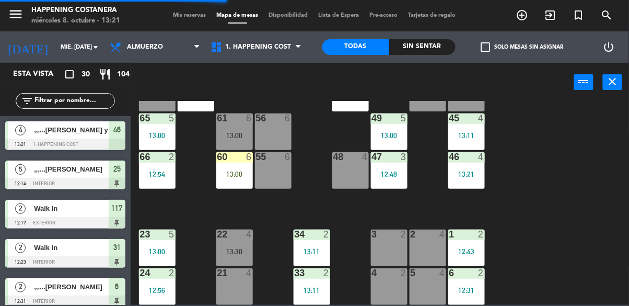
click at [323, 305] on div "menu Happening Costanera miércoles 8. octubre - 13:21 Mis reservas Mapa de mesa…" at bounding box center [314, 153] width 629 height 306
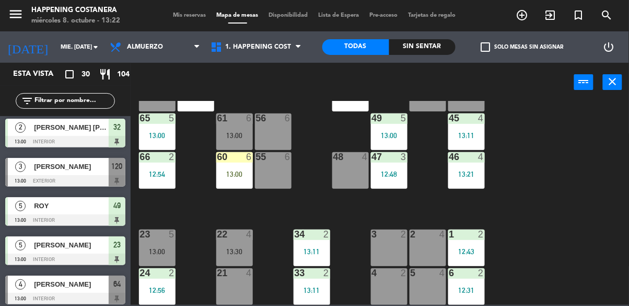
scroll to position [576, 0]
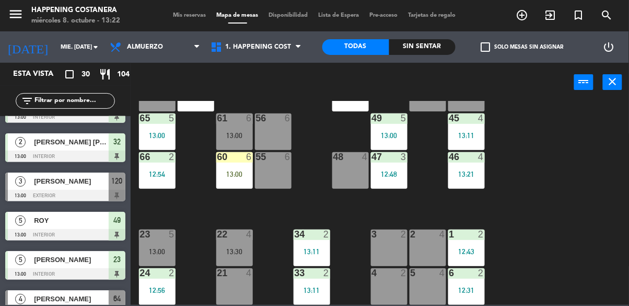
click at [194, 13] on span "Mis reservas" at bounding box center [189, 16] width 43 height 6
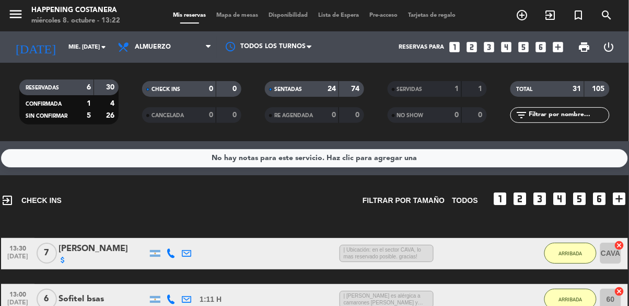
click at [249, 13] on span "Mapa de mesas" at bounding box center [238, 16] width 52 height 6
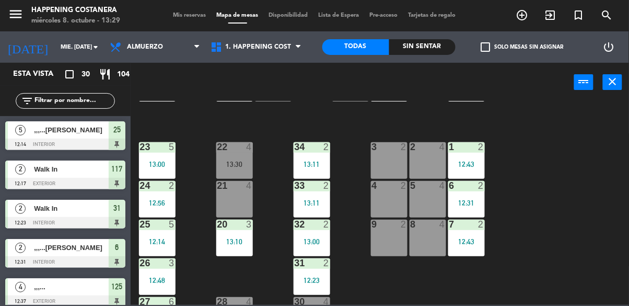
scroll to position [399, 0]
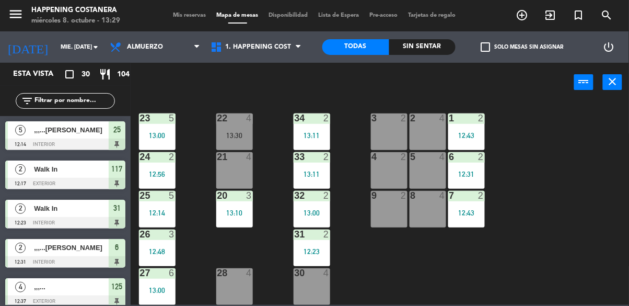
click at [314, 268] on div at bounding box center [311, 272] width 17 height 9
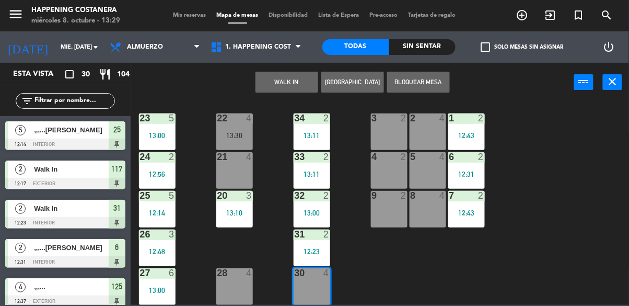
click at [282, 89] on button "WALK IN" at bounding box center [287, 82] width 63 height 21
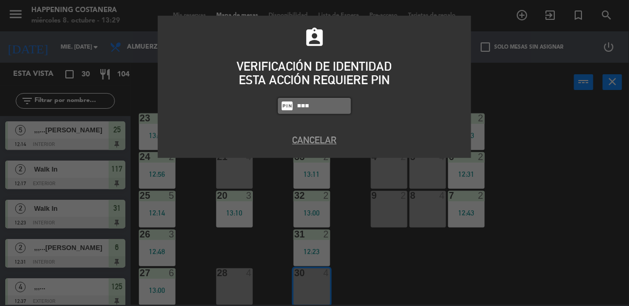
type input "3624"
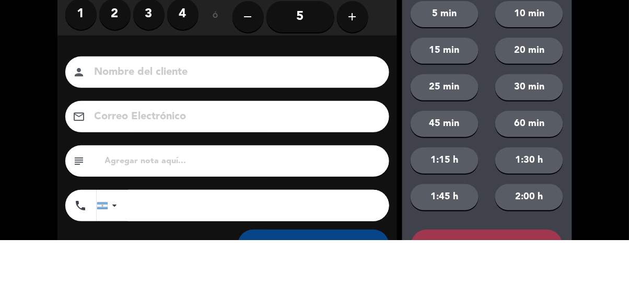
click at [83, 89] on label "1" at bounding box center [80, 80] width 31 height 31
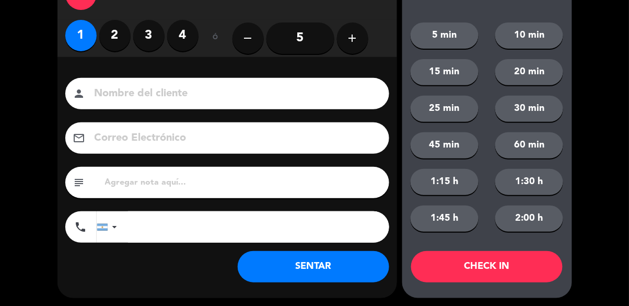
scroll to position [48, 0]
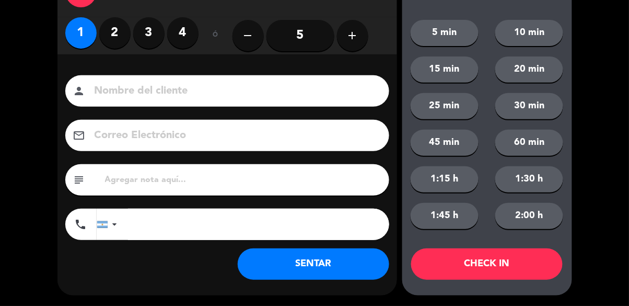
click at [374, 269] on button "SENTAR" at bounding box center [314, 263] width 152 height 31
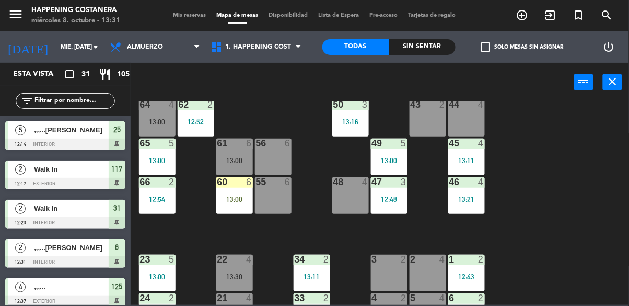
scroll to position [253, 0]
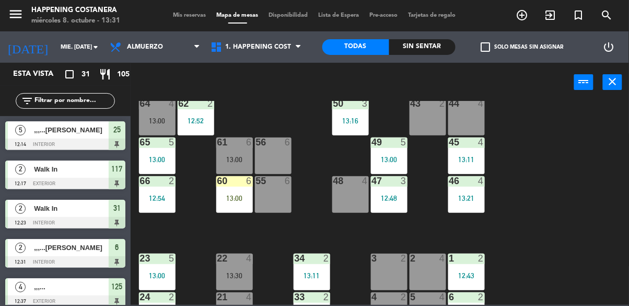
click at [569, 264] on div "69 2 122 6 121 6 120 3 13:00 14 4 CAVA 7 13:30 101 4 94 2 70 2 123 2 12:42 131 …" at bounding box center [383, 203] width 492 height 204
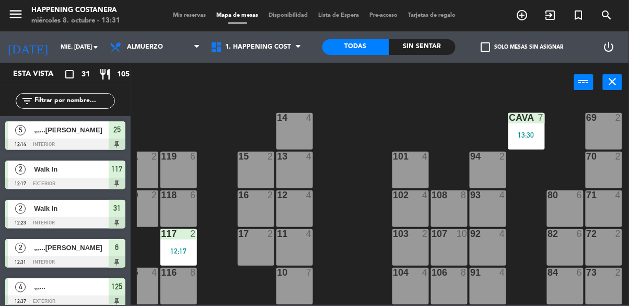
scroll to position [0, 172]
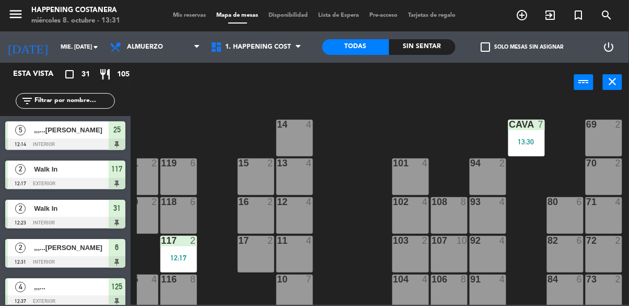
click at [520, 140] on div "13:30" at bounding box center [526, 141] width 37 height 7
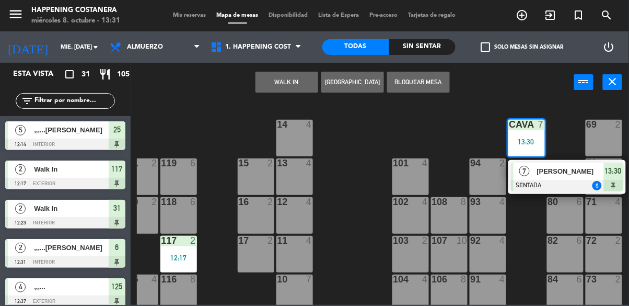
click at [349, 229] on div "69 2 122 6 121 6 120 3 13:00 14 4 CAVA 7 13:30 7 [PERSON_NAME] SENTADA attach_m…" at bounding box center [383, 203] width 492 height 204
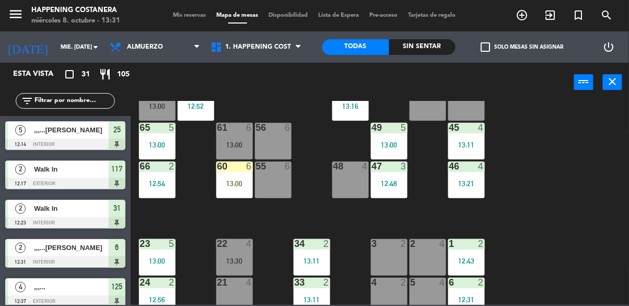
scroll to position [282, 0]
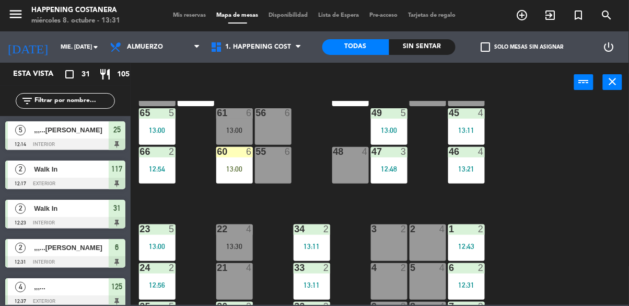
click at [564, 233] on div "69 2 122 6 121 6 120 3 13:00 14 4 CAVA 7 13:30 101 4 94 2 70 2 123 2 12:42 131 …" at bounding box center [383, 203] width 492 height 204
click at [232, 142] on div "61 6 13:00" at bounding box center [234, 126] width 37 height 37
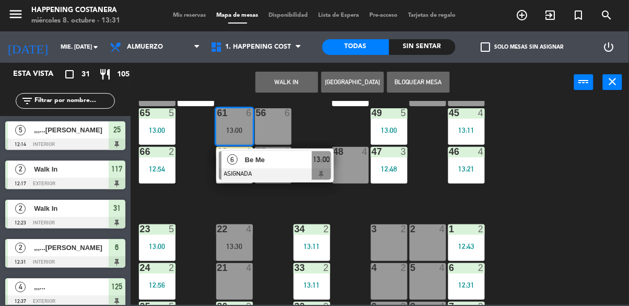
click at [594, 220] on div "69 2 122 6 121 6 120 3 13:00 14 4 CAVA 7 13:30 101 4 94 2 70 2 123 2 12:42 131 …" at bounding box center [383, 203] width 492 height 204
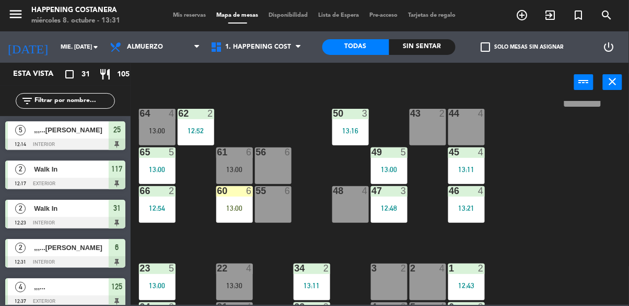
scroll to position [241, 0]
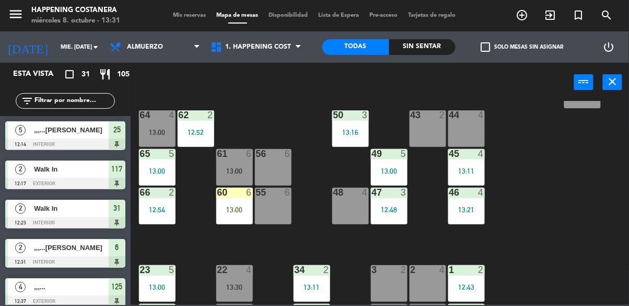
click at [150, 133] on div "13:00" at bounding box center [157, 132] width 37 height 7
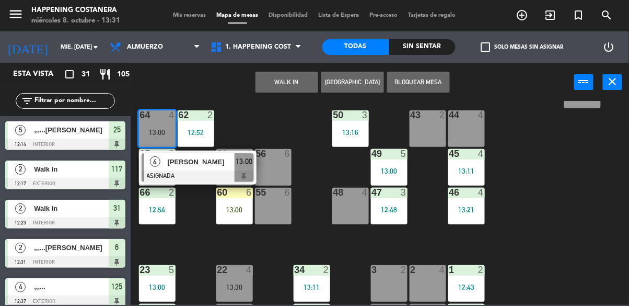
click at [178, 167] on span "[PERSON_NAME]" at bounding box center [201, 161] width 67 height 11
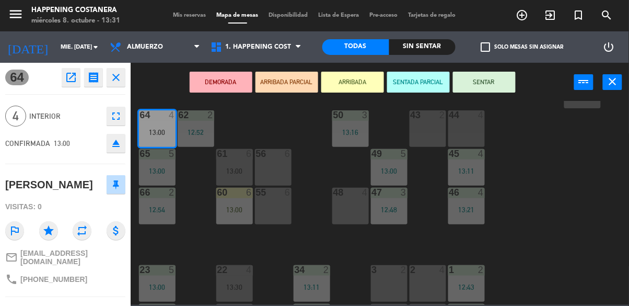
click at [228, 272] on div at bounding box center [234, 269] width 17 height 9
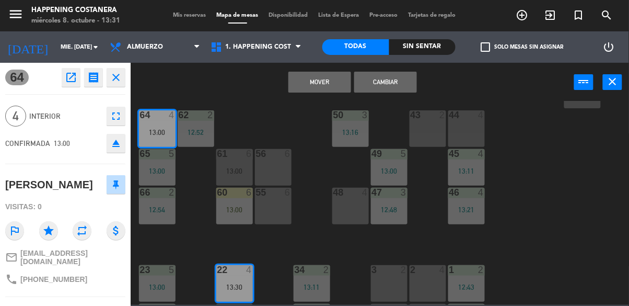
click at [382, 79] on button "Cambiar" at bounding box center [385, 82] width 63 height 21
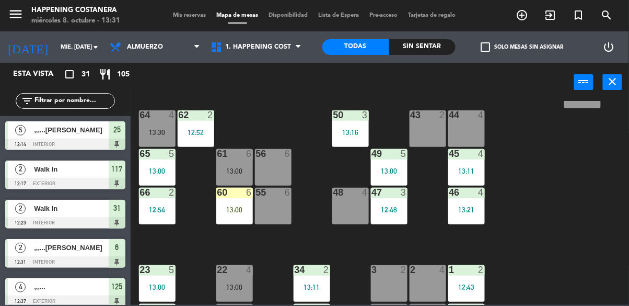
click at [150, 123] on div "64 4 13:30" at bounding box center [157, 128] width 37 height 37
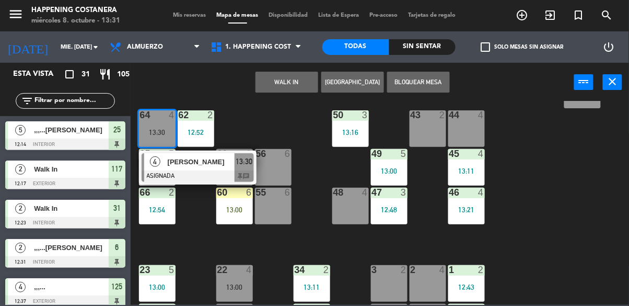
click at [163, 165] on div "4" at bounding box center [155, 161] width 22 height 17
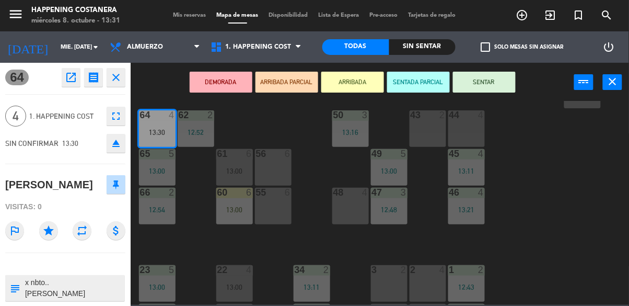
click at [481, 81] on button "SENTAR" at bounding box center [484, 82] width 63 height 21
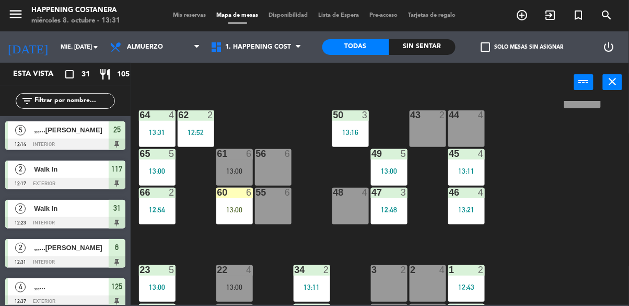
scroll to position [351, 0]
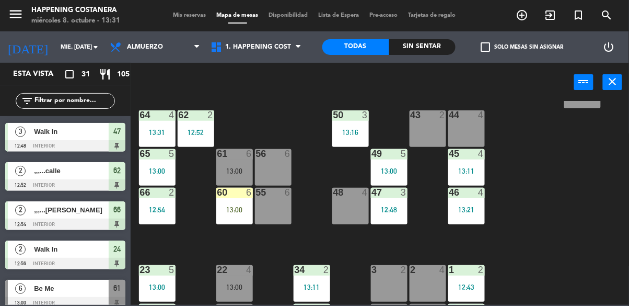
click at [544, 199] on div "69 2 122 6 121 6 120 3 13:00 14 4 CAVA 7 13:30 101 4 94 2 70 2 123 2 12:42 131 …" at bounding box center [383, 203] width 492 height 204
click at [230, 180] on div "61 6 13:00" at bounding box center [234, 167] width 37 height 37
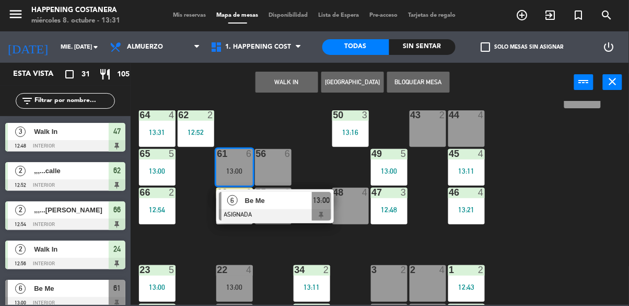
click at [252, 206] on div "Be Me" at bounding box center [278, 200] width 68 height 17
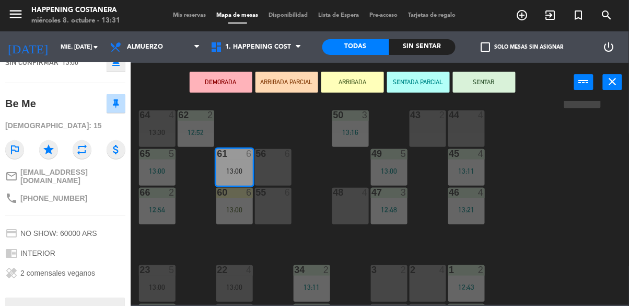
scroll to position [156, 0]
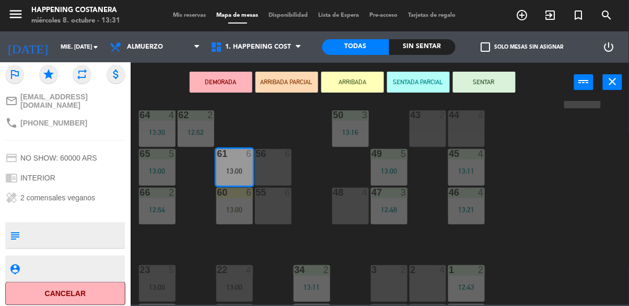
click at [190, 225] on div "69 2 122 6 121 6 120 3 13:00 14 4 CAVA 7 13:30 101 4 94 2 70 2 123 2 12:42 131 …" at bounding box center [383, 203] width 492 height 204
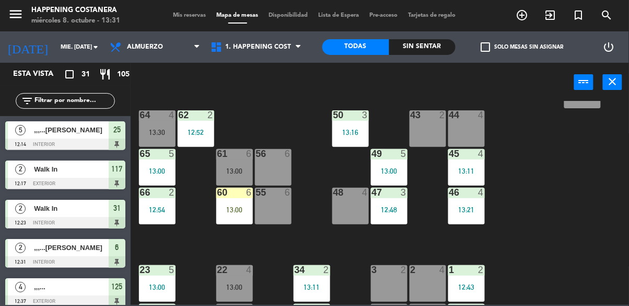
scroll to position [0, 0]
click at [237, 208] on div "13:00" at bounding box center [234, 209] width 37 height 7
click at [187, 237] on div "69 2 122 6 121 6 120 3 13:00 14 4 CAVA 7 13:30 101 4 94 2 70 2 123 2 12:42 131 …" at bounding box center [383, 203] width 492 height 204
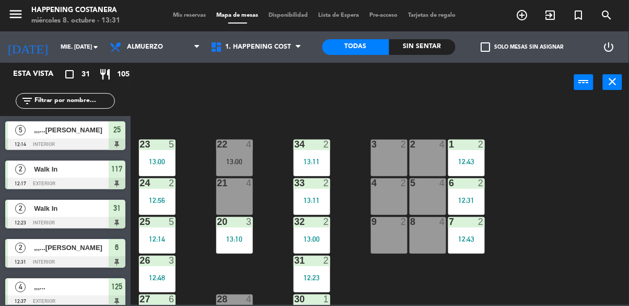
scroll to position [399, 0]
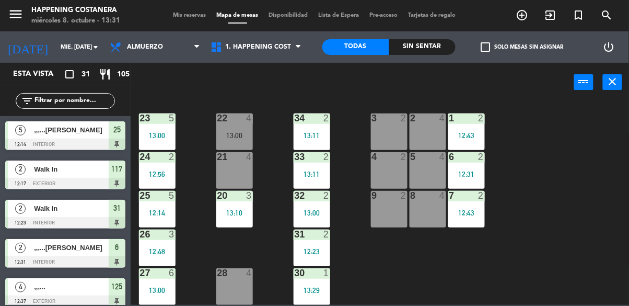
click at [563, 143] on div "69 2 122 6 121 6 120 3 13:00 14 4 CAVA 7 13:30 101 4 94 2 70 2 123 2 12:42 131 …" at bounding box center [383, 203] width 492 height 204
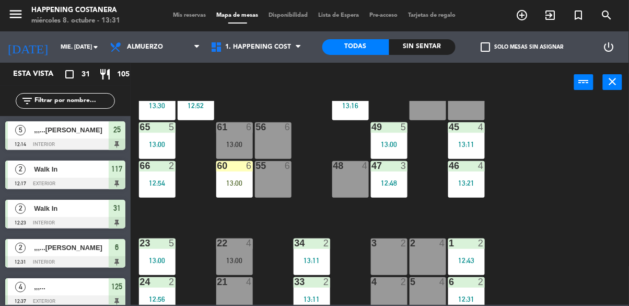
scroll to position [263, 0]
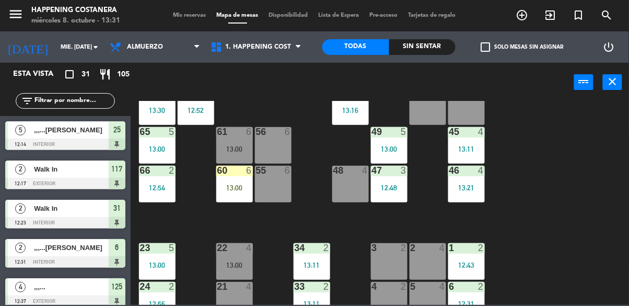
click at [228, 261] on div "13:00" at bounding box center [234, 264] width 37 height 7
click at [192, 227] on div "69 2 122 6 121 6 120 3 13:00 14 4 CAVA 7 13:30 101 4 94 2 70 2 123 2 12:42 131 …" at bounding box center [383, 203] width 492 height 204
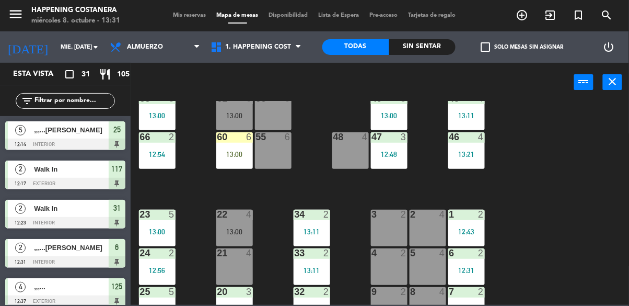
scroll to position [309, 0]
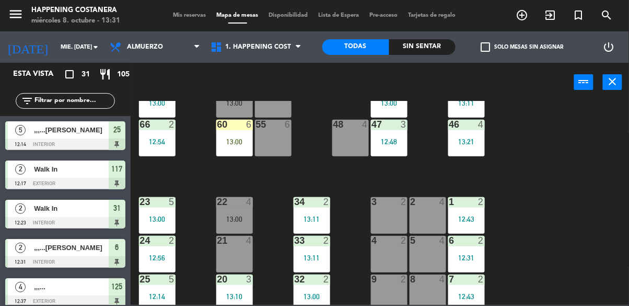
click at [236, 215] on div "13:00" at bounding box center [234, 218] width 37 height 7
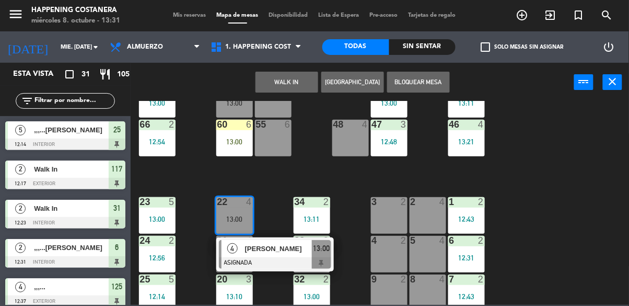
click at [270, 259] on div at bounding box center [275, 262] width 112 height 11
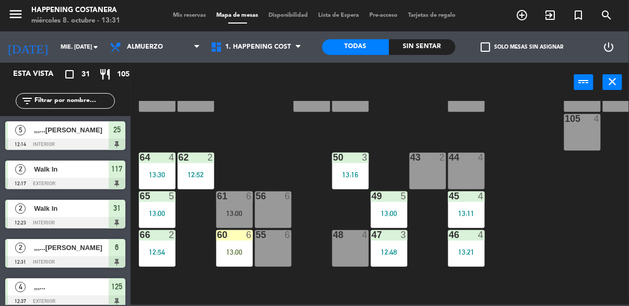
scroll to position [200, 0]
click at [409, 42] on div "Sin sentar" at bounding box center [422, 47] width 67 height 16
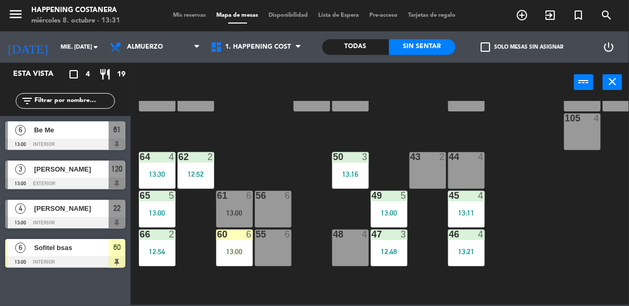
click at [331, 49] on div "Todas" at bounding box center [355, 47] width 67 height 16
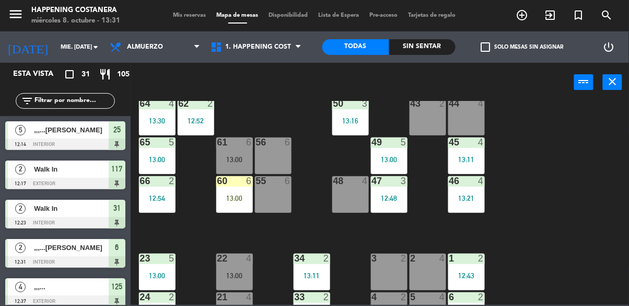
scroll to position [258, 0]
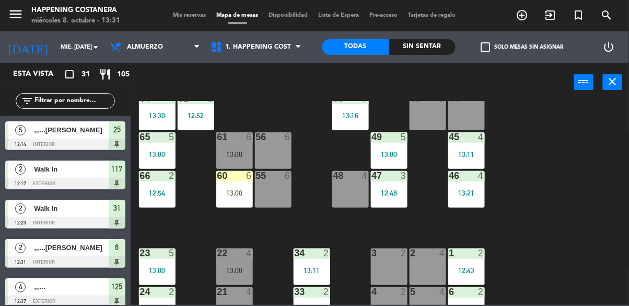
click at [268, 179] on div at bounding box center [272, 175] width 17 height 9
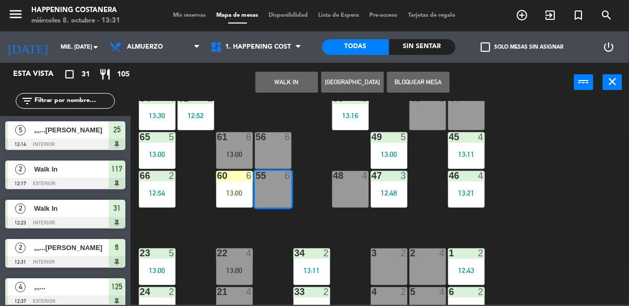
click at [282, 87] on button "WALK IN" at bounding box center [287, 82] width 63 height 21
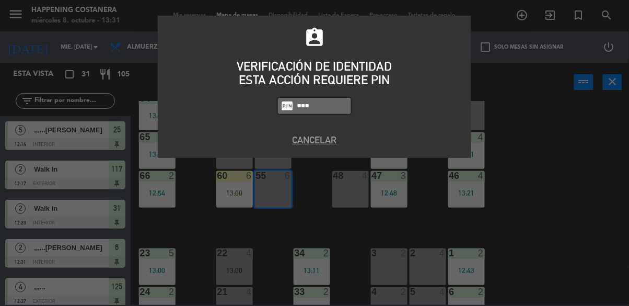
type input "9660"
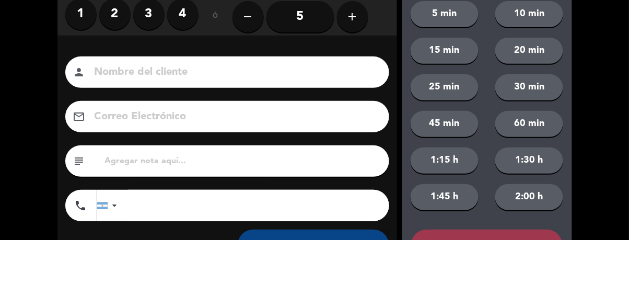
click at [152, 83] on label "3" at bounding box center [148, 80] width 31 height 31
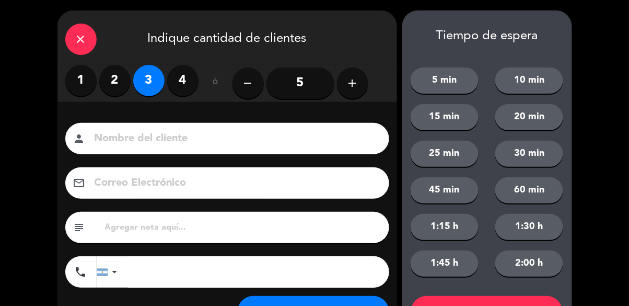
click at [122, 91] on label "2" at bounding box center [114, 80] width 31 height 31
click at [123, 143] on input at bounding box center [235, 139] width 282 height 18
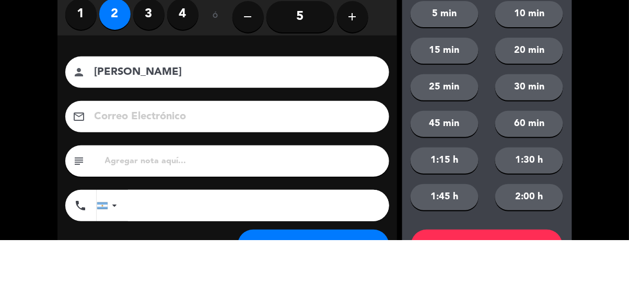
type input "[PERSON_NAME]"
click at [28, 141] on div "close Indique cantidad de clientes 1 2 3 4 ó remove 5 add Nombre del cliente pe…" at bounding box center [314, 176] width 629 height 353
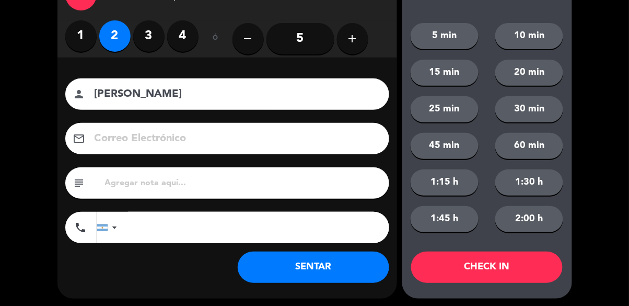
scroll to position [48, 0]
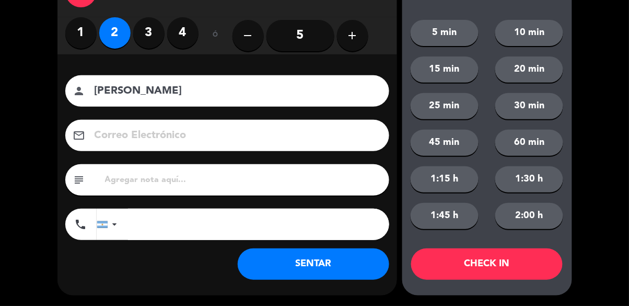
click at [259, 256] on button "SENTAR" at bounding box center [314, 263] width 152 height 31
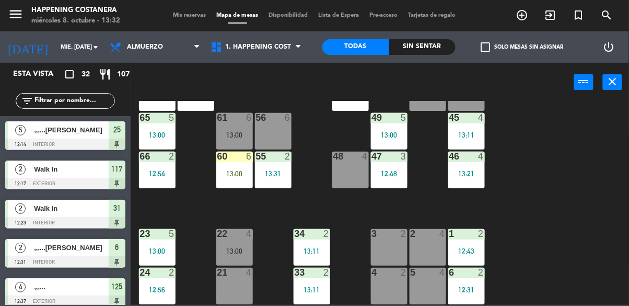
scroll to position [285, 0]
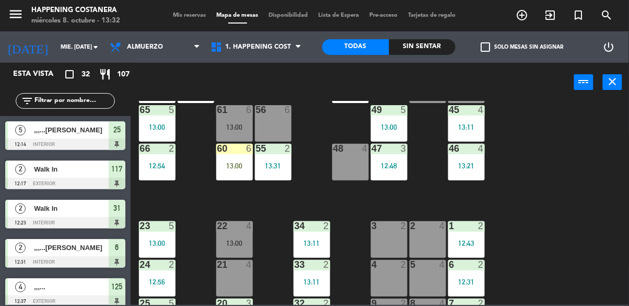
click at [37, 102] on input "text" at bounding box center [73, 100] width 81 height 11
click at [516, 103] on div "69 2 122 6 121 6 120 3 13:00 14 4 CAVA 7 13:30 101 4 94 2 70 2 123 2 12:42 131 …" at bounding box center [383, 203] width 492 height 204
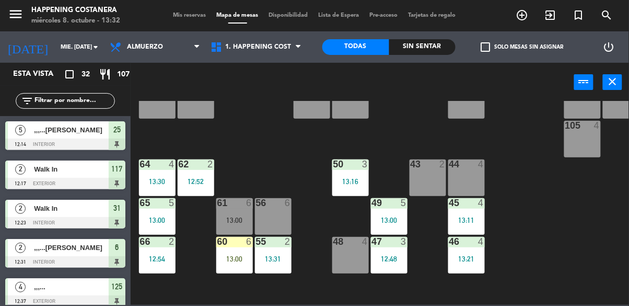
scroll to position [187, 0]
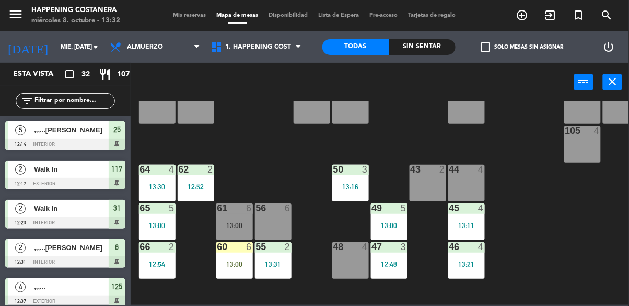
click at [58, 101] on input "text" at bounding box center [73, 100] width 81 height 11
click at [532, 105] on div "69 2 122 6 121 6 120 3 13:00 14 4 CAVA 7 13:30 101 4 94 2 70 2 123 2 12:42 131 …" at bounding box center [383, 203] width 492 height 204
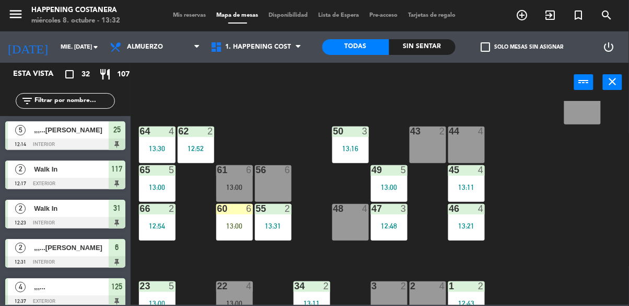
scroll to position [237, 0]
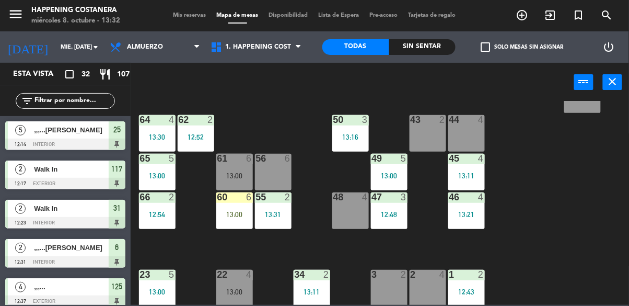
click at [75, 100] on input "text" at bounding box center [73, 100] width 81 height 11
click at [436, 102] on div "69 2 122 6 121 6 120 3 13:00 14 4 CAVA 7 13:30 101 4 94 2 70 2 123 2 12:42 131 …" at bounding box center [383, 203] width 492 height 204
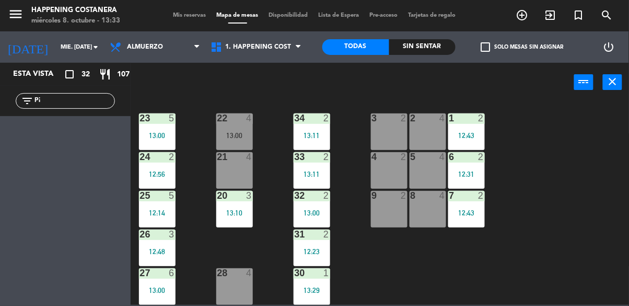
scroll to position [399, 0]
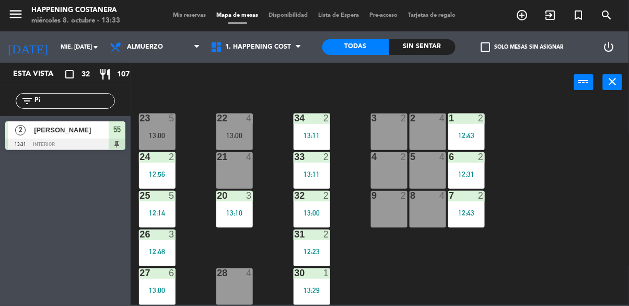
click at [63, 98] on input "Pi" at bounding box center [73, 100] width 81 height 11
type input "P"
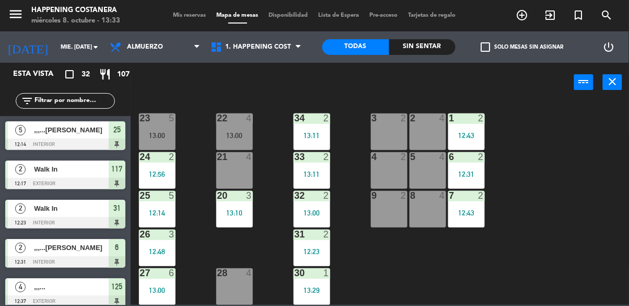
click at [526, 93] on div "power_input close" at bounding box center [353, 83] width 444 height 40
click at [222, 139] on div "22 4 13:00" at bounding box center [234, 131] width 37 height 37
click at [536, 136] on div "69 2 122 6 121 6 120 3 13:00 14 4 CAVA 7 13:30 101 4 94 2 70 2 123 2 12:42 131 …" at bounding box center [383, 203] width 492 height 204
click at [145, 119] on div "23 5 13:00" at bounding box center [157, 131] width 37 height 37
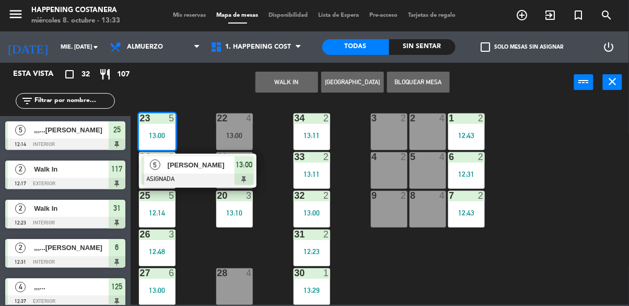
click at [541, 140] on div "69 2 122 6 121 6 120 3 13:00 14 4 CAVA 7 13:30 101 4 94 2 70 2 123 2 12:42 131 …" at bounding box center [383, 203] width 492 height 204
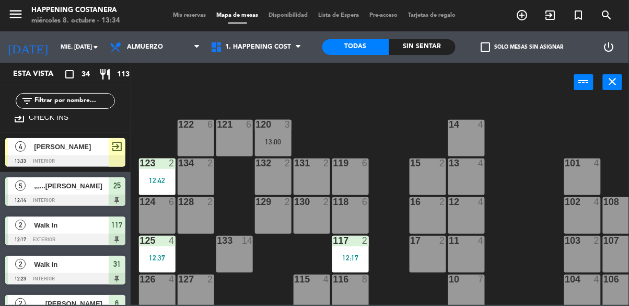
scroll to position [0, 0]
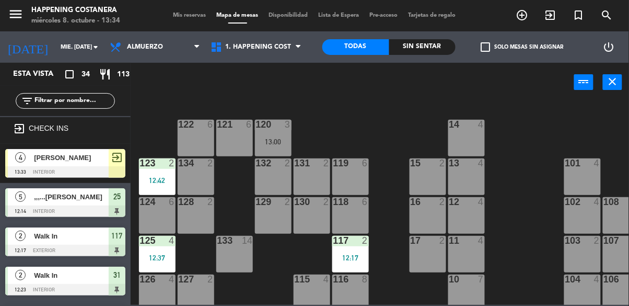
click at [101, 105] on input "text" at bounding box center [73, 100] width 81 height 11
click at [515, 97] on div "power_input close" at bounding box center [353, 83] width 444 height 40
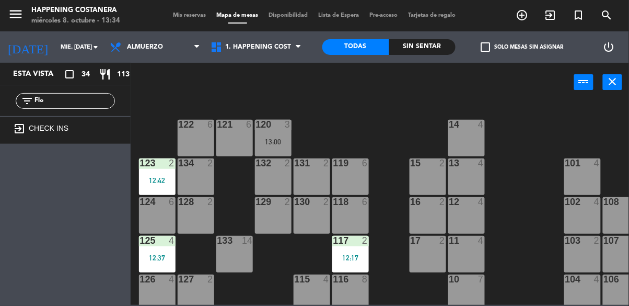
click at [70, 98] on input "Flo" at bounding box center [73, 100] width 81 height 11
type input "F"
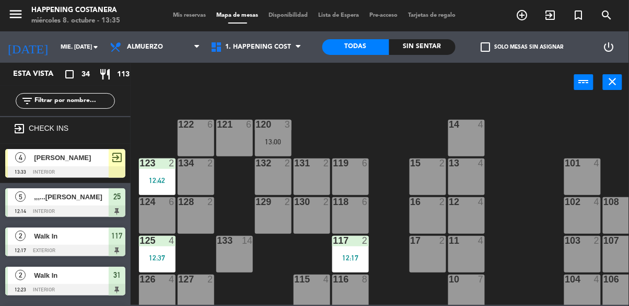
click at [499, 88] on div "power_input close" at bounding box center [353, 83] width 444 height 40
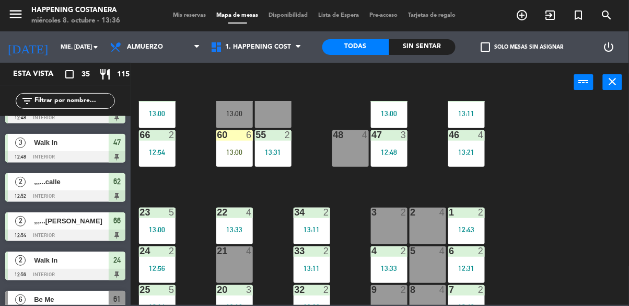
scroll to position [305, 0]
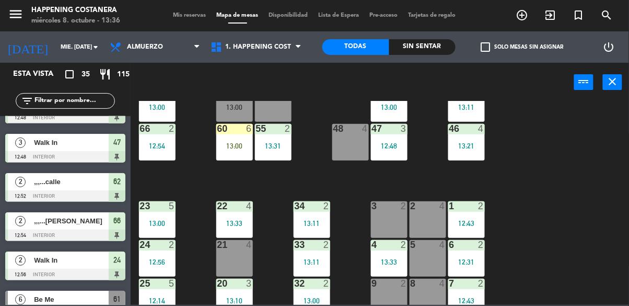
click at [543, 204] on div "69 2 122 6 121 6 120 3 13:00 14 4 CAVA 7 13:30 101 4 94 2 70 2 123 2 12:42 131 …" at bounding box center [383, 203] width 492 height 204
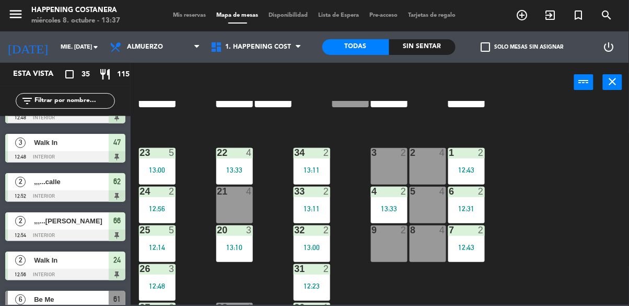
scroll to position [359, 0]
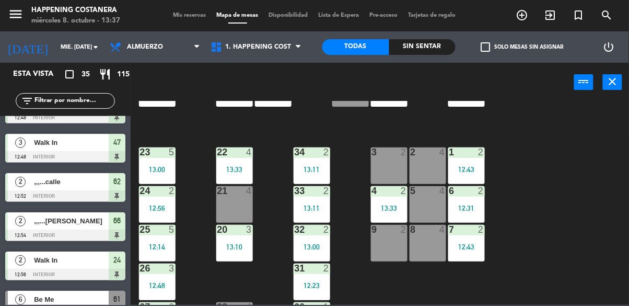
click at [394, 205] on div "13:33" at bounding box center [389, 207] width 37 height 7
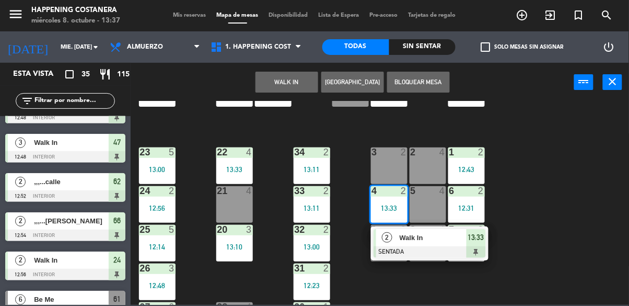
click at [428, 247] on div at bounding box center [430, 251] width 112 height 11
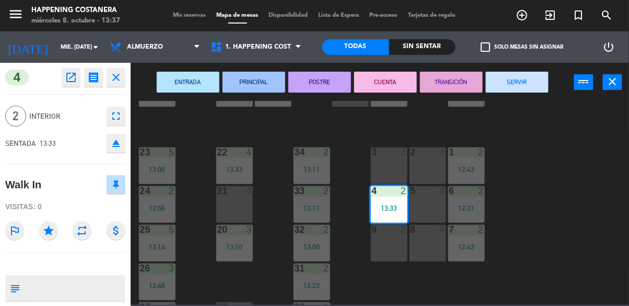
click at [516, 85] on button "SERVIR" at bounding box center [517, 82] width 63 height 21
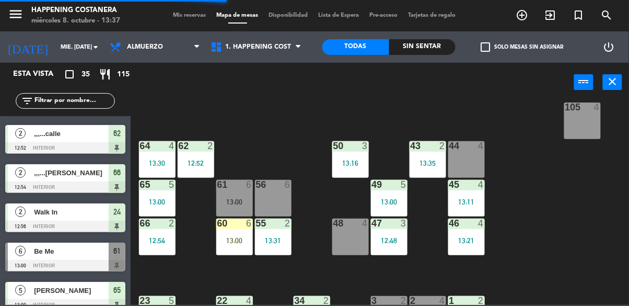
scroll to position [208, 0]
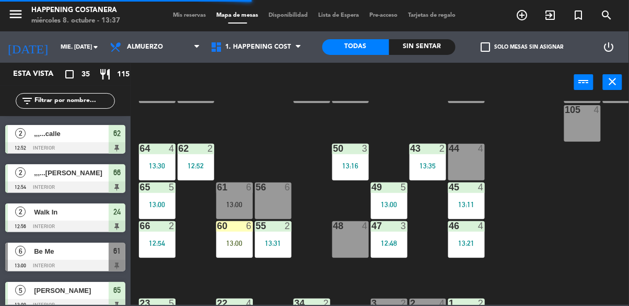
click at [440, 160] on div "43 2 13:35" at bounding box center [428, 162] width 37 height 37
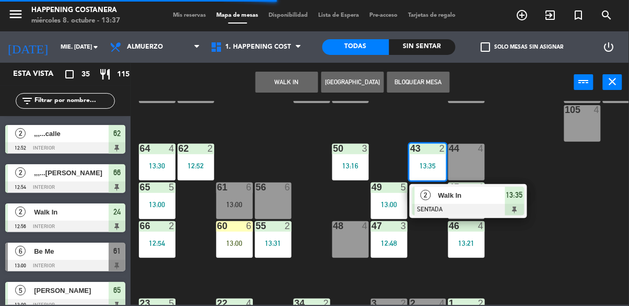
click at [544, 229] on div "69 2 122 6 121 6 120 3 13:00 14 4 CAVA 7 13:30 101 4 94 2 70 2 123 2 12:42 131 …" at bounding box center [383, 203] width 492 height 204
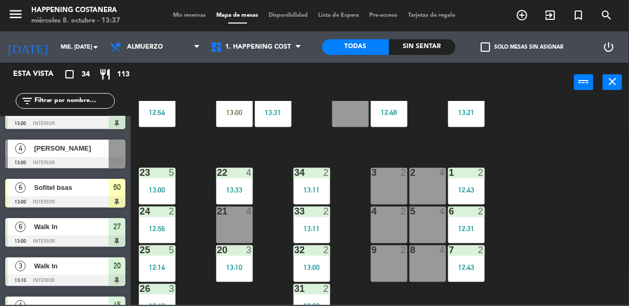
scroll to position [341, 0]
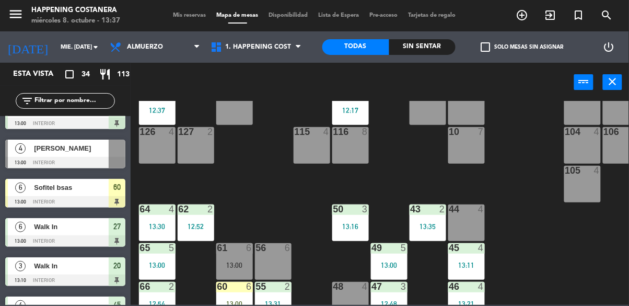
click at [528, 234] on div "69 2 122 6 121 6 120 3 13:00 14 4 CAVA 7 13:30 101 4 94 2 70 2 123 2 12:42 131 …" at bounding box center [383, 203] width 492 height 204
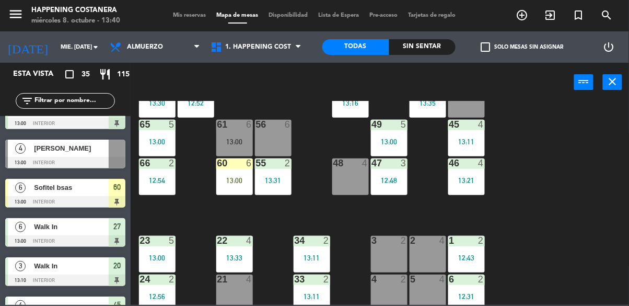
scroll to position [263, 0]
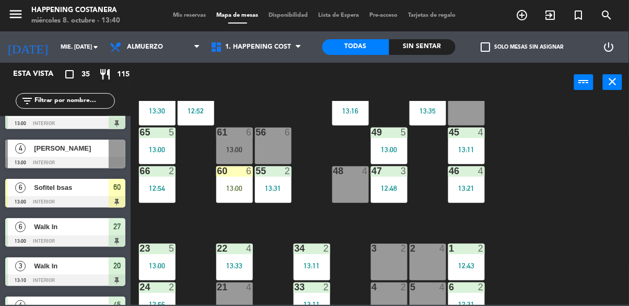
click at [234, 199] on div "60 6 13:00" at bounding box center [234, 184] width 37 height 37
click at [526, 225] on div "69 2 122 6 121 6 120 3 13:00 14 4 CAVA 7 13:30 101 4 94 2 70 2 123 2 12:42 131 …" at bounding box center [383, 203] width 492 height 204
